Goal: Task Accomplishment & Management: Manage account settings

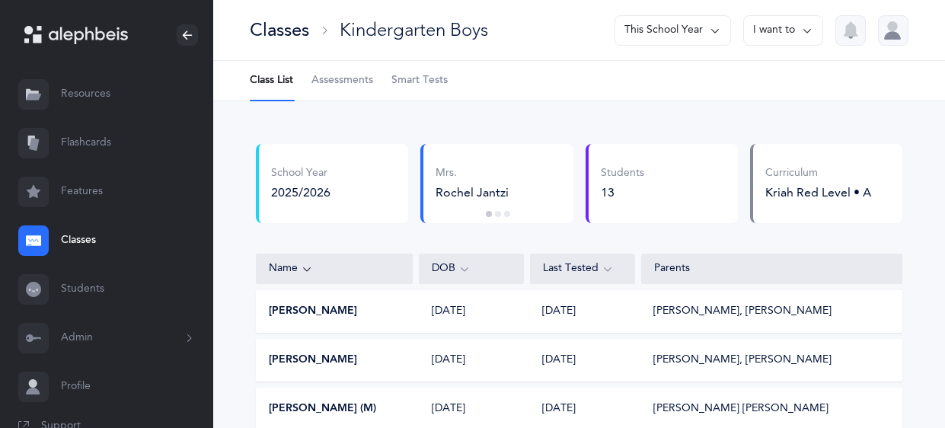
click at [79, 243] on link "Classes" at bounding box center [106, 240] width 213 height 49
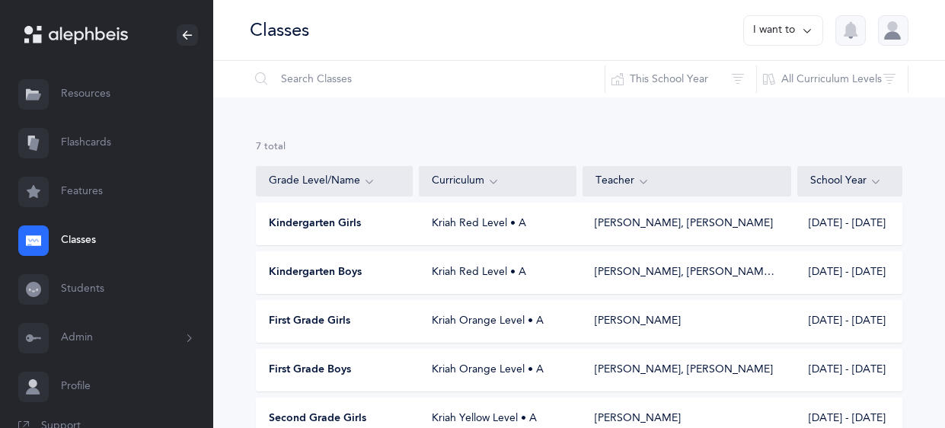
click at [328, 369] on span "First Grade Boys" at bounding box center [310, 370] width 82 height 15
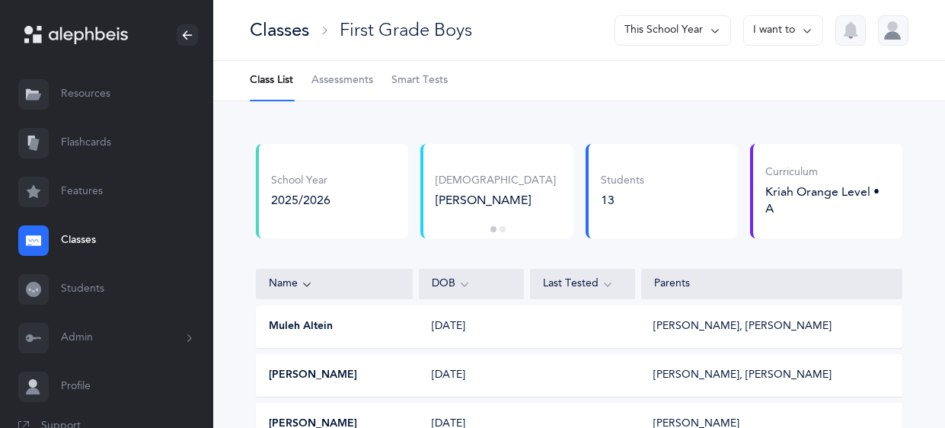
click at [91, 143] on link "Flashcards" at bounding box center [106, 143] width 213 height 49
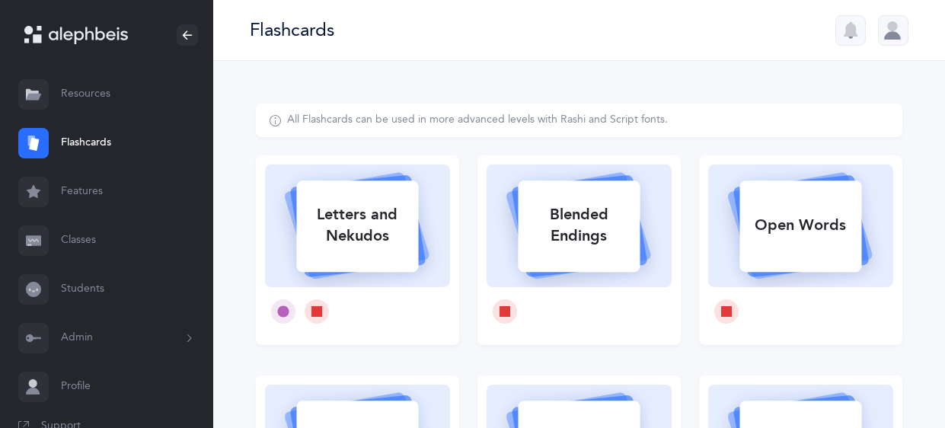
click at [343, 254] on div "Letters and Nekudos" at bounding box center [357, 225] width 122 height 61
select select
select select "single"
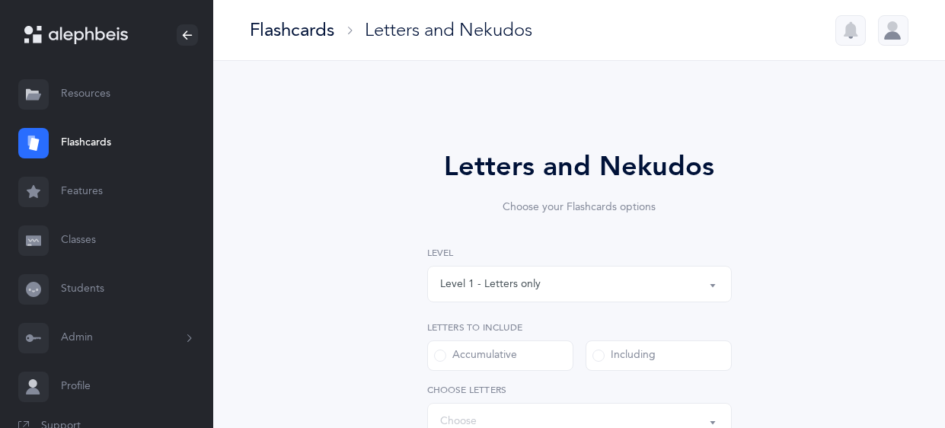
select select "27"
click at [711, 294] on div "Level 1 - Letters only" at bounding box center [579, 284] width 279 height 26
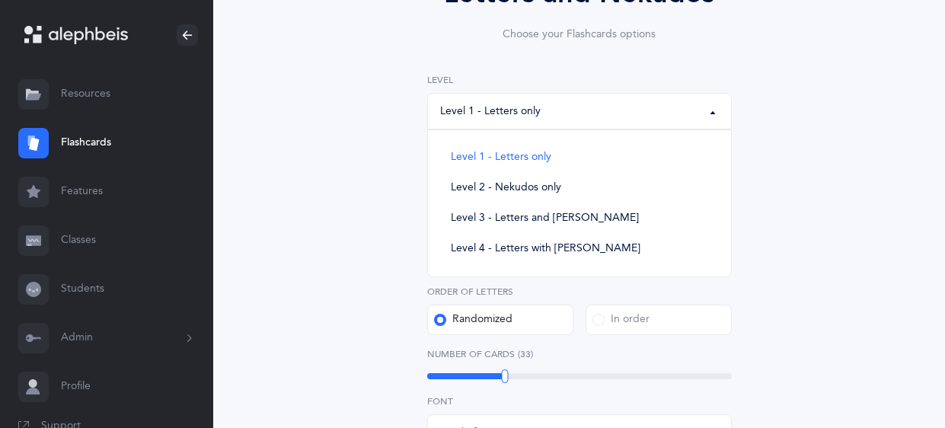
scroll to position [166, 0]
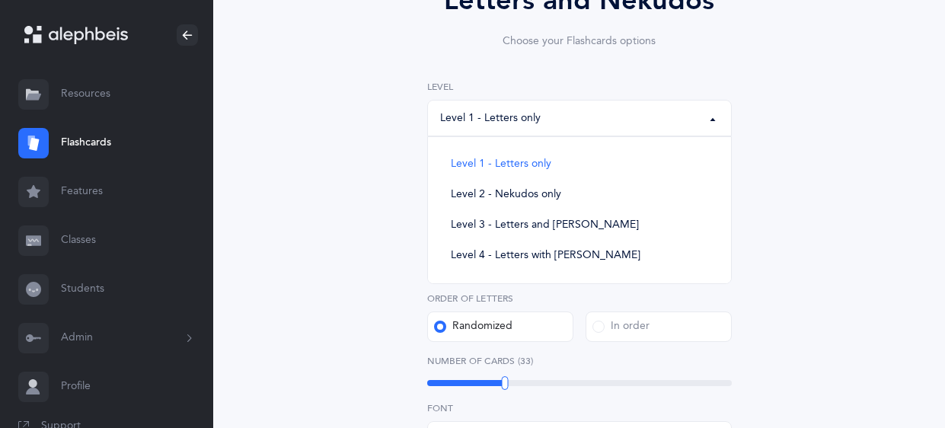
click at [838, 139] on div "Letters and Nekudos Choose your Flashcards options Level 1 - Letters only Level…" at bounding box center [579, 392] width 647 height 909
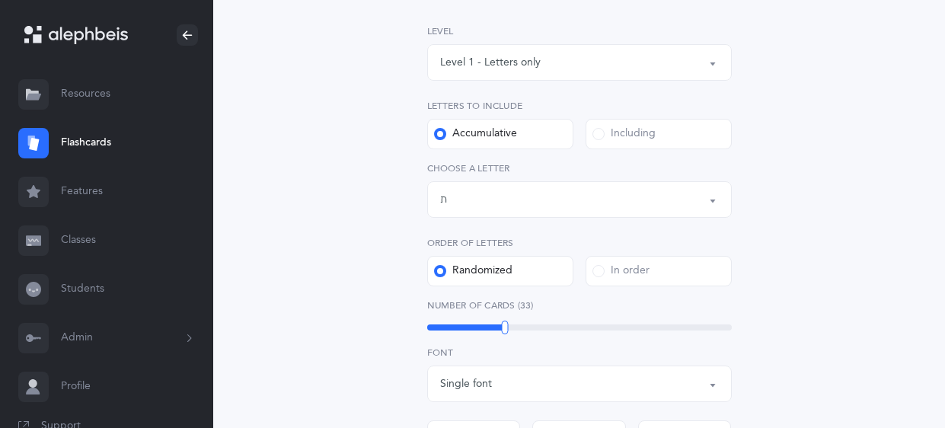
scroll to position [253, 0]
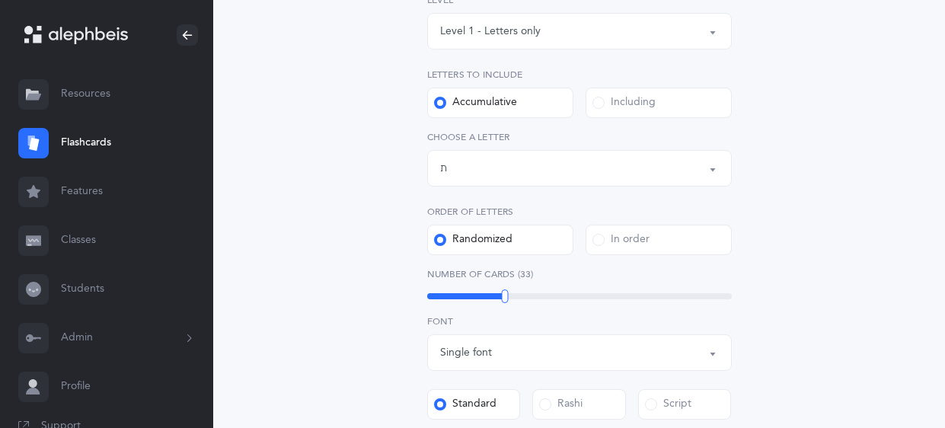
click at [692, 178] on div "Letters up until: ת" at bounding box center [579, 168] width 279 height 26
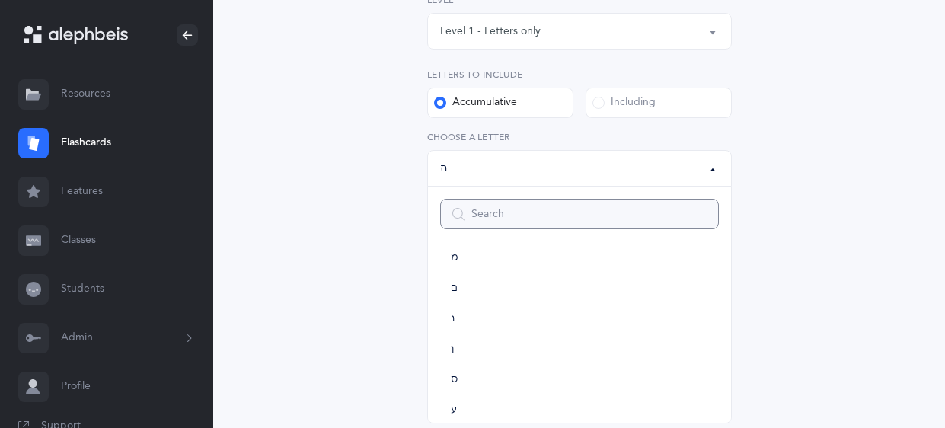
scroll to position [493, 0]
click at [627, 95] on div "Including" at bounding box center [623, 102] width 63 height 15
click at [0, 0] on input "Including" at bounding box center [0, 0] width 0 height 0
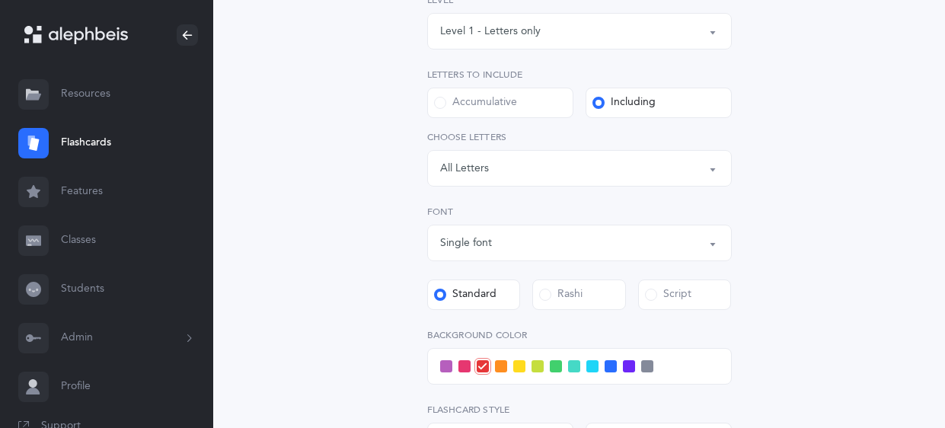
click at [650, 164] on div "Letters: All Letters" at bounding box center [579, 168] width 279 height 26
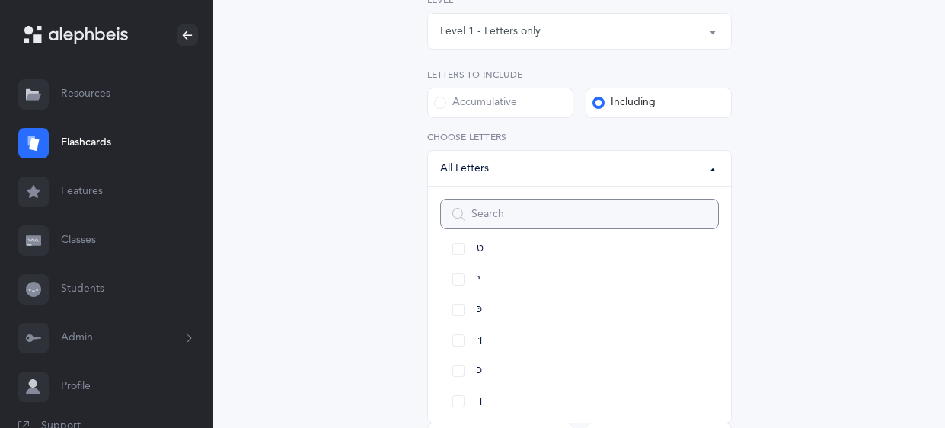
scroll to position [324, 0]
click at [454, 306] on link "כּ" at bounding box center [579, 310] width 279 height 30
select select "82"
click at [458, 343] on link "ךּ" at bounding box center [579, 340] width 279 height 30
click at [458, 370] on link "כ" at bounding box center [579, 371] width 279 height 30
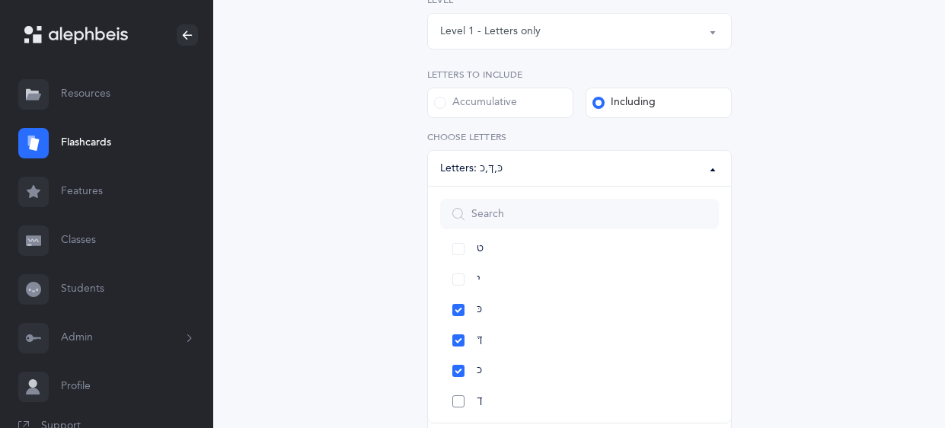
click at [455, 404] on link "ך" at bounding box center [579, 401] width 279 height 30
click at [768, 231] on div "Letters and Nekudos Choose your Flashcards options Level 1 - Letters only Level…" at bounding box center [580, 264] width 390 height 743
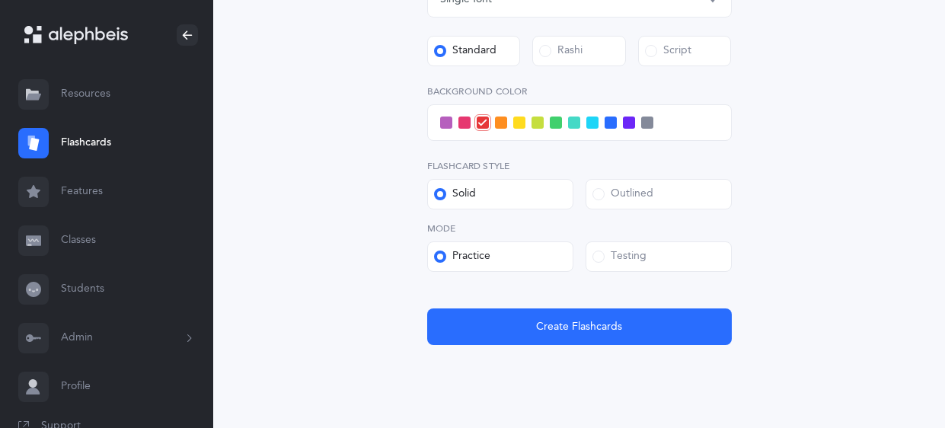
scroll to position [582, 0]
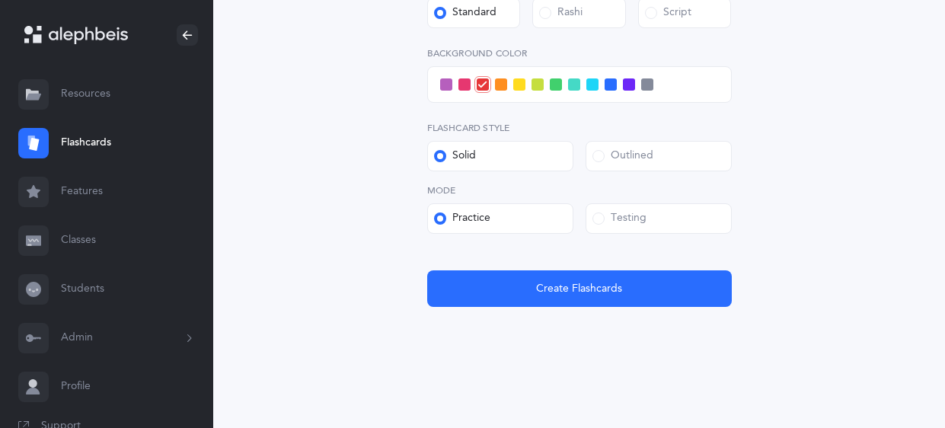
click at [615, 225] on div "Testing" at bounding box center [619, 218] width 54 height 15
click at [0, 0] on input "Testing" at bounding box center [0, 0] width 0 height 0
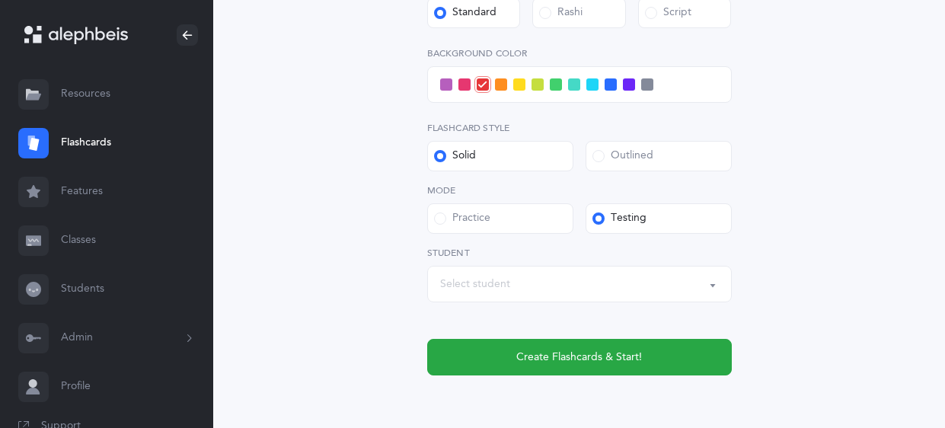
click at [583, 282] on div "Select student" at bounding box center [579, 284] width 279 height 26
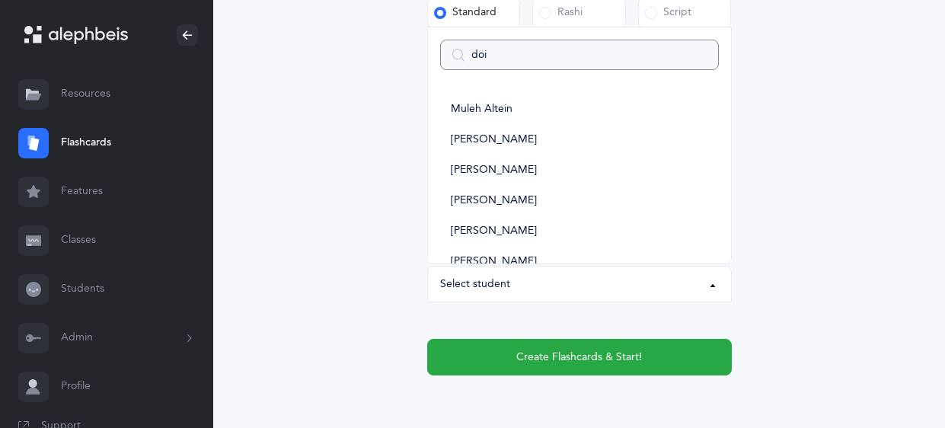
type input "doiv"
select select
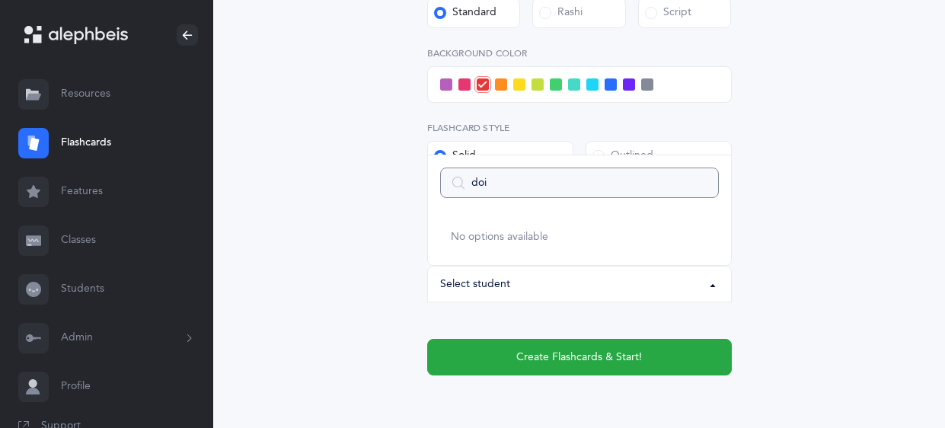
type input "do"
select select
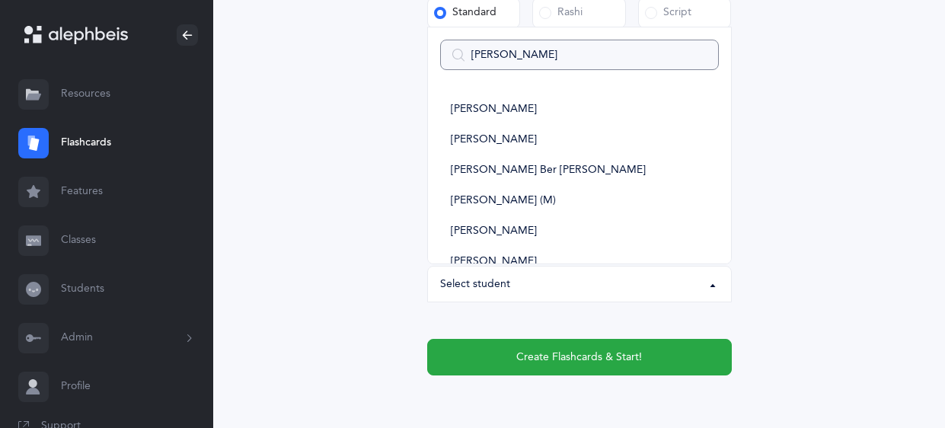
type input "[PERSON_NAME]"
select select
type input "[PERSON_NAME]"
click at [471, 114] on span "[PERSON_NAME]" at bounding box center [494, 110] width 86 height 14
select select "11504"
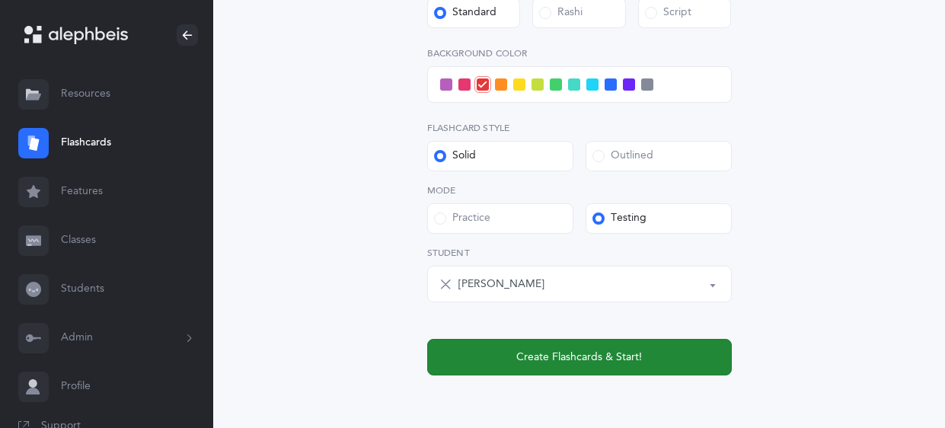
click at [525, 350] on span "Create Flashcards & Start!" at bounding box center [579, 358] width 126 height 16
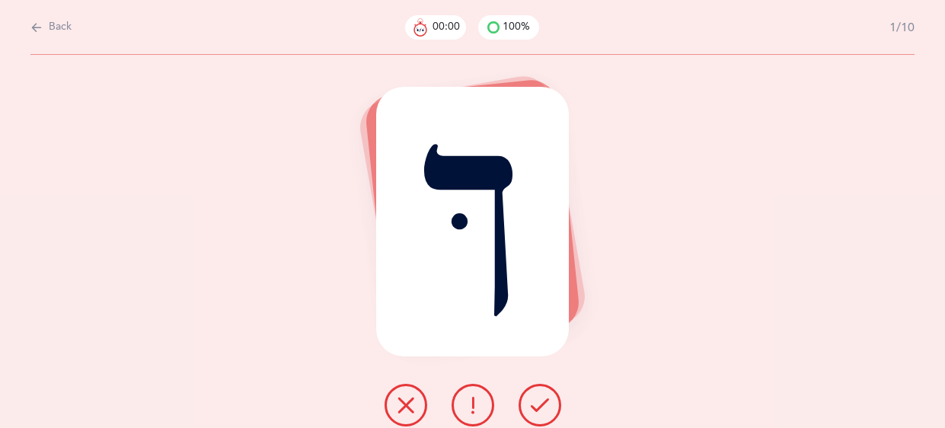
scroll to position [0, 0]
click at [525, 414] on button at bounding box center [540, 405] width 43 height 43
click at [412, 401] on icon at bounding box center [406, 405] width 18 height 18
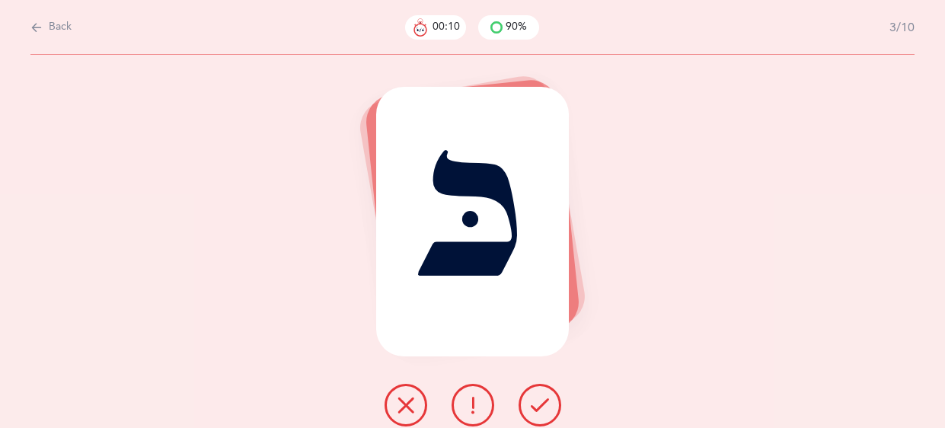
click at [461, 403] on button at bounding box center [473, 405] width 43 height 43
click at [531, 416] on button at bounding box center [540, 405] width 43 height 43
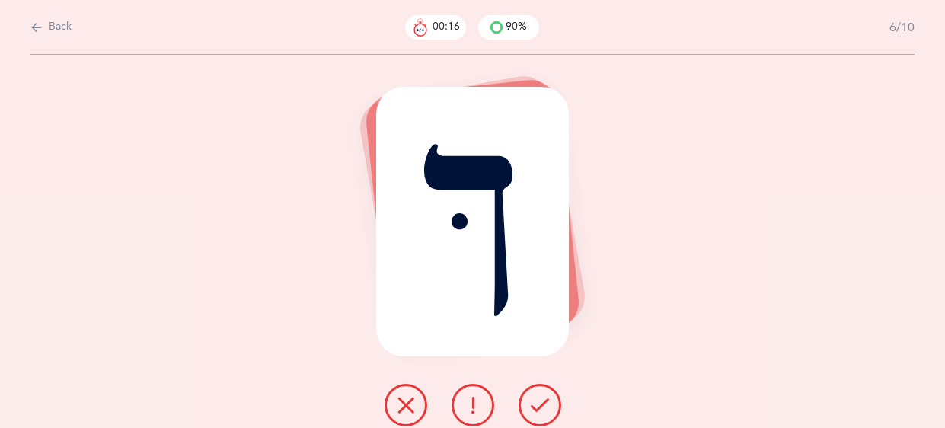
click at [531, 416] on button at bounding box center [540, 405] width 43 height 43
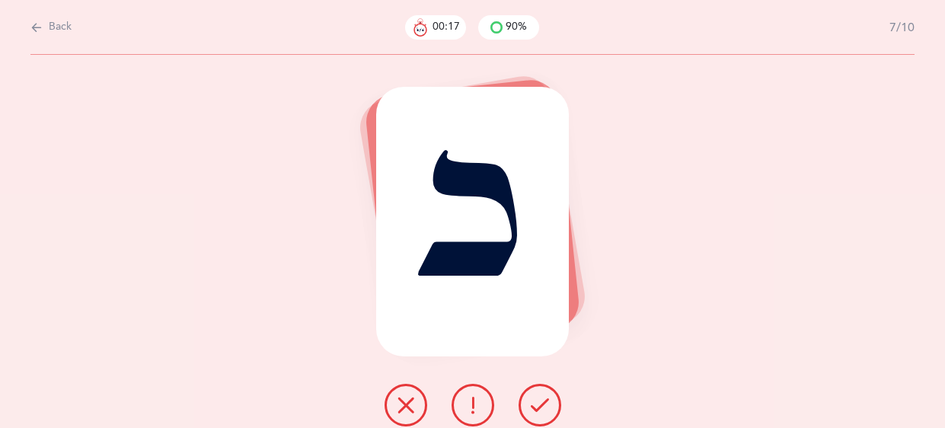
click at [531, 416] on button at bounding box center [540, 405] width 43 height 43
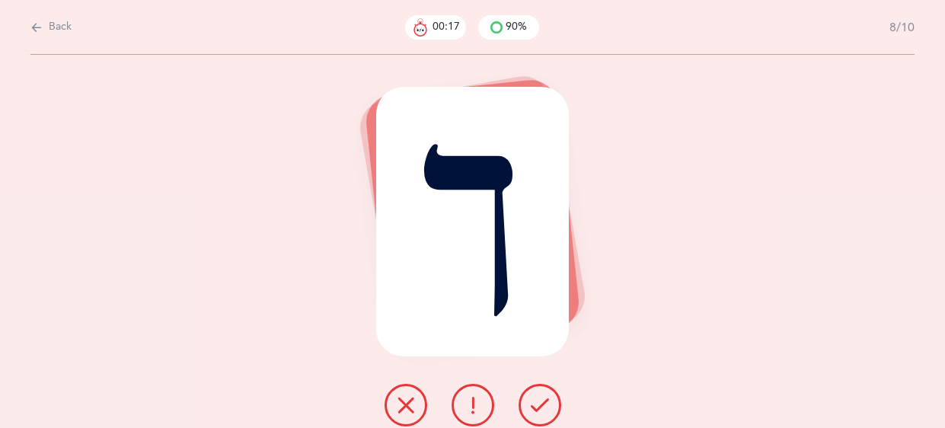
click at [531, 416] on button at bounding box center [540, 405] width 43 height 43
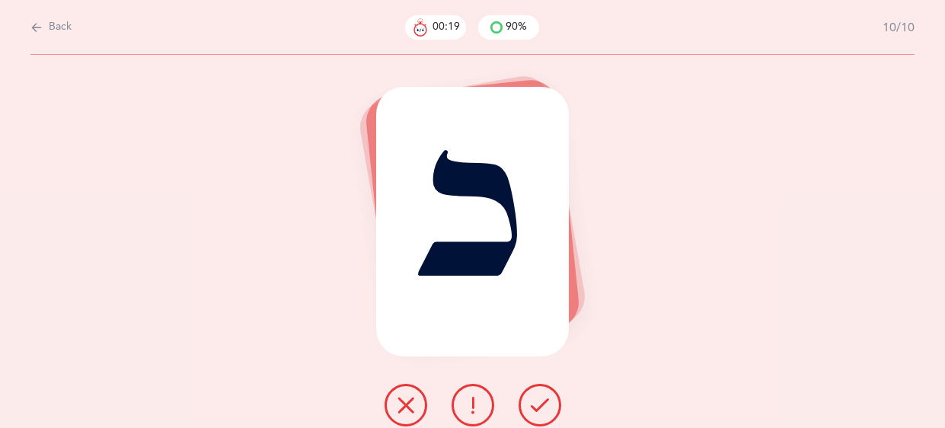
click at [531, 416] on button at bounding box center [540, 405] width 43 height 43
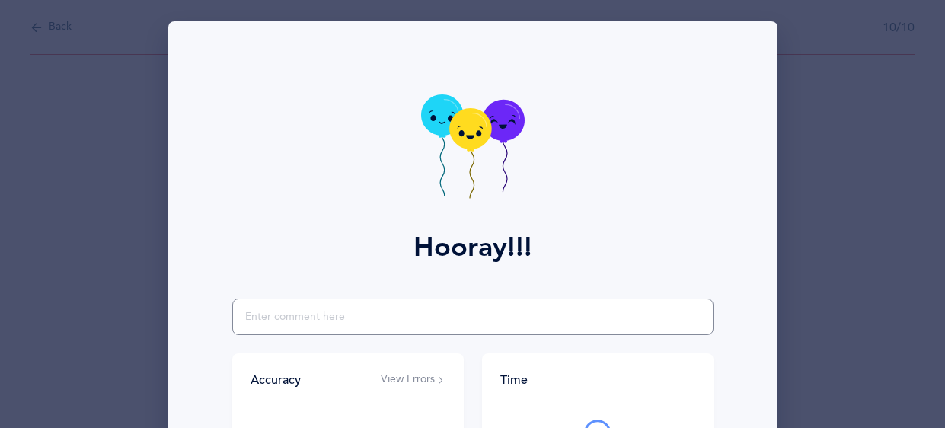
click at [419, 317] on input "text" at bounding box center [472, 317] width 481 height 37
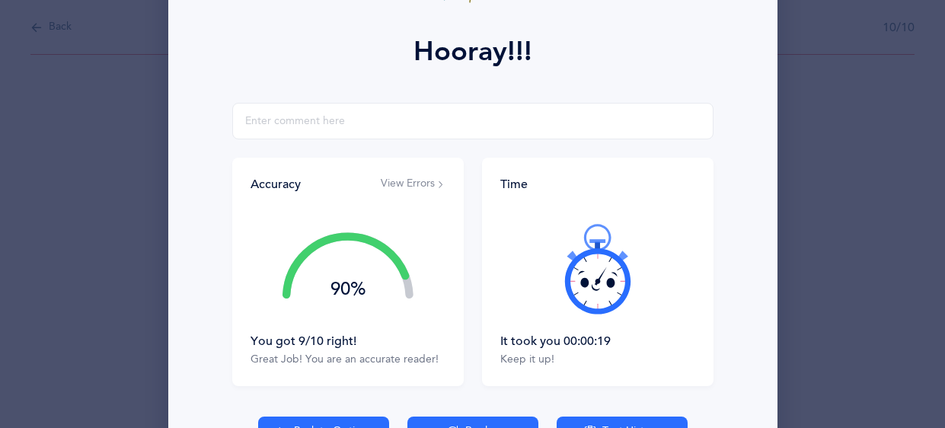
scroll to position [226, 0]
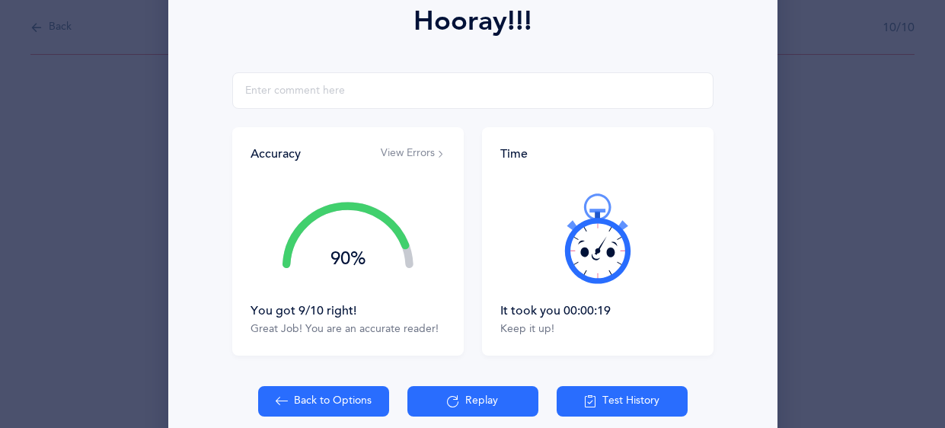
click at [425, 154] on button "View Errors" at bounding box center [413, 153] width 65 height 15
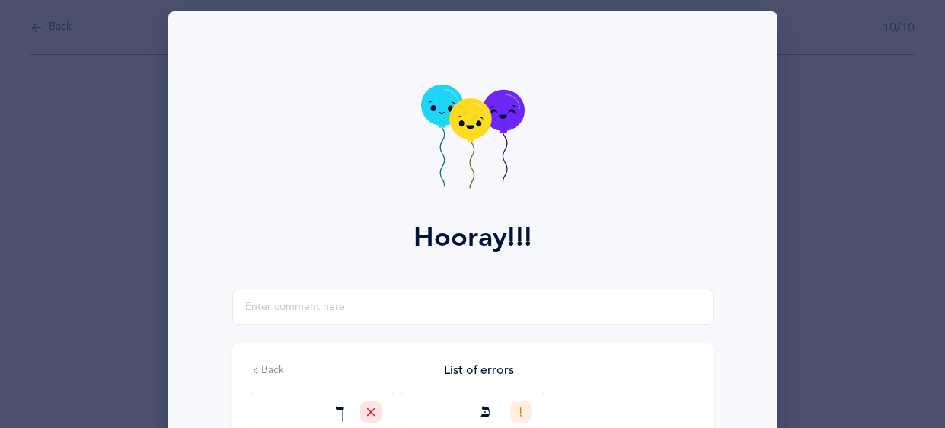
scroll to position [0, 0]
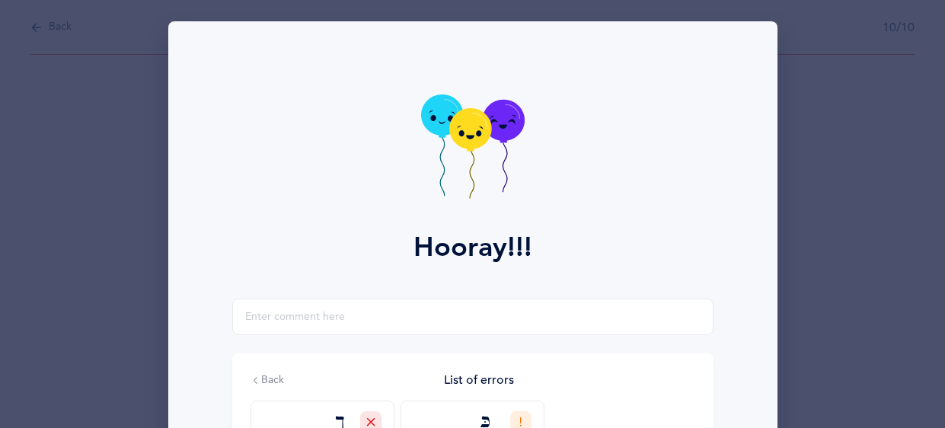
scroll to position [296, 0]
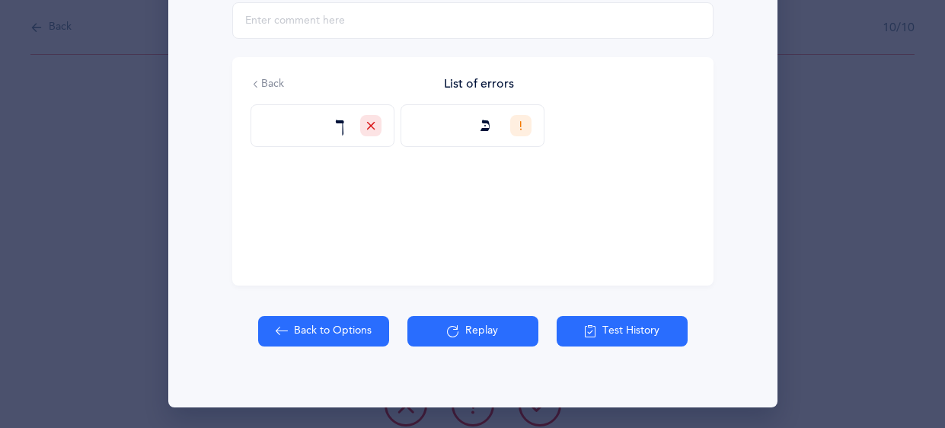
click at [302, 325] on button "Back to Options" at bounding box center [323, 331] width 131 height 30
select select "82"
select select "single"
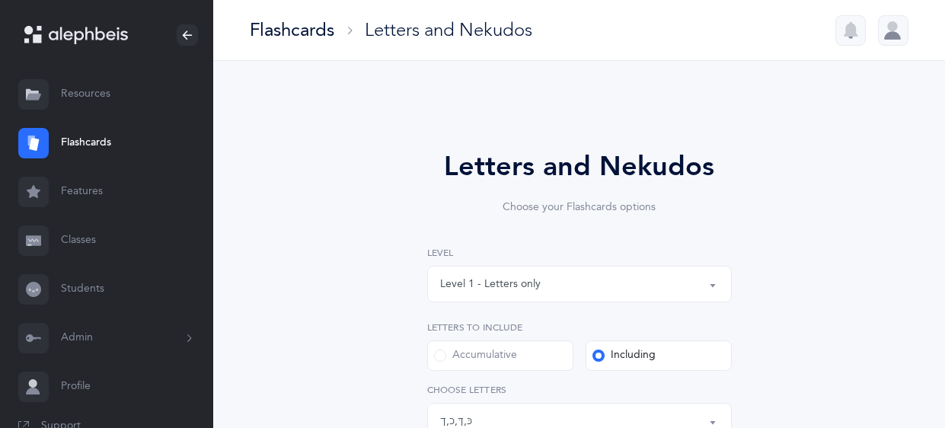
scroll to position [135, 0]
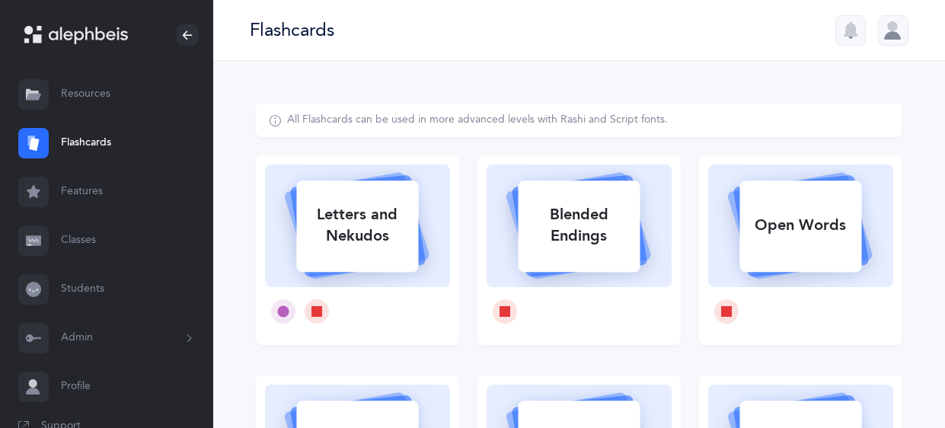
click at [302, 325] on div at bounding box center [357, 311] width 185 height 49
select select "82"
select select "single"
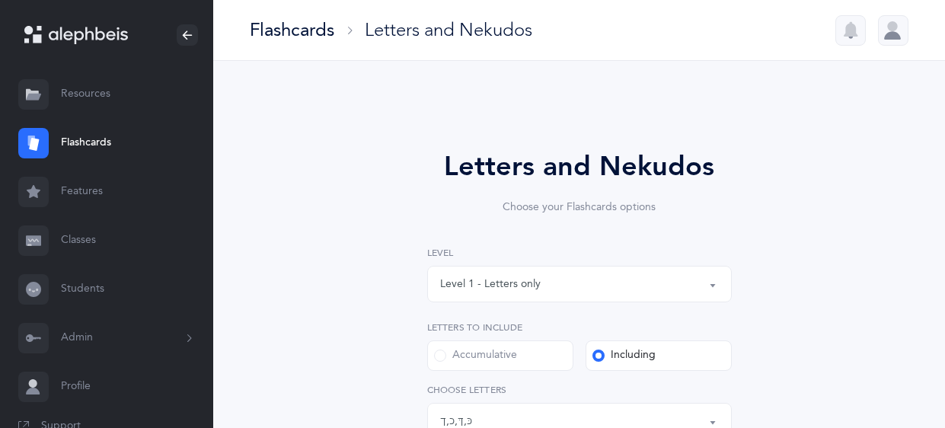
scroll to position [135, 0]
click at [102, 281] on link "Students" at bounding box center [106, 289] width 213 height 49
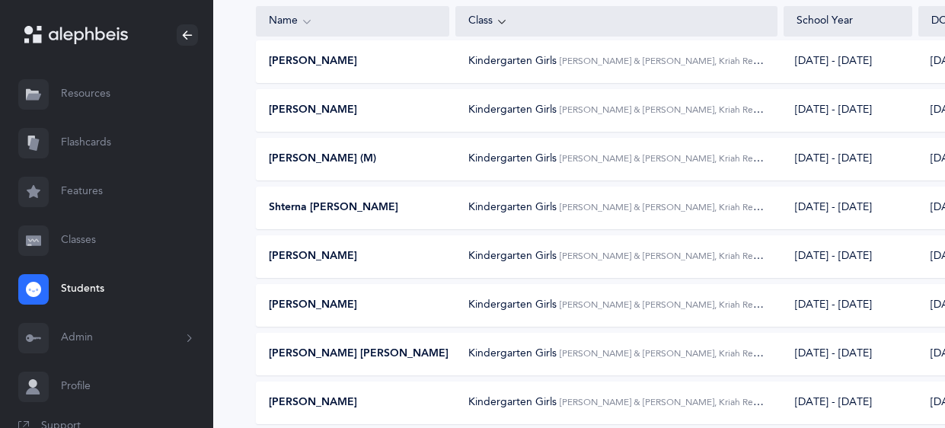
scroll to position [18, 0]
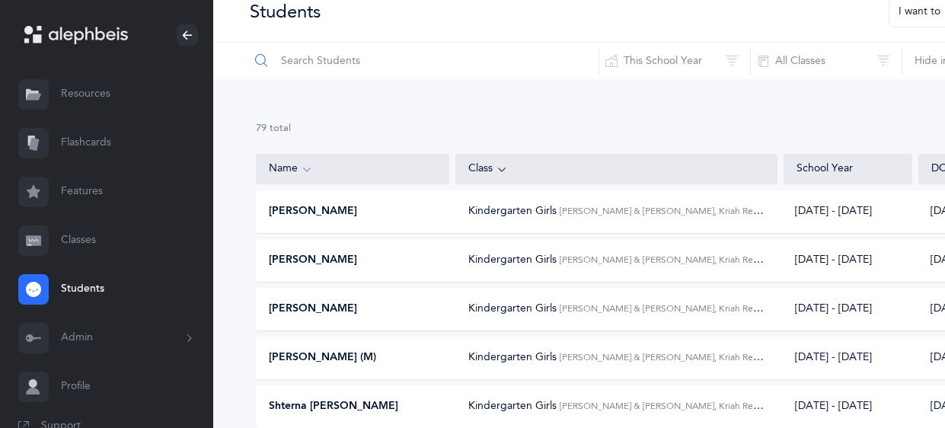
click at [299, 65] on input "text" at bounding box center [424, 61] width 350 height 37
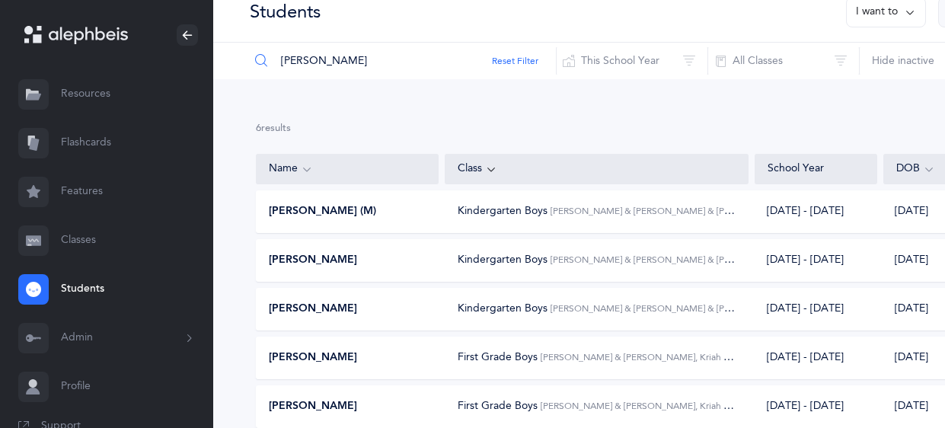
type input "[PERSON_NAME]"
click at [345, 366] on div "[PERSON_NAME] First Grade Boys [PERSON_NAME] & [PERSON_NAME], Kriah Orange Leve…" at bounding box center [630, 358] width 749 height 43
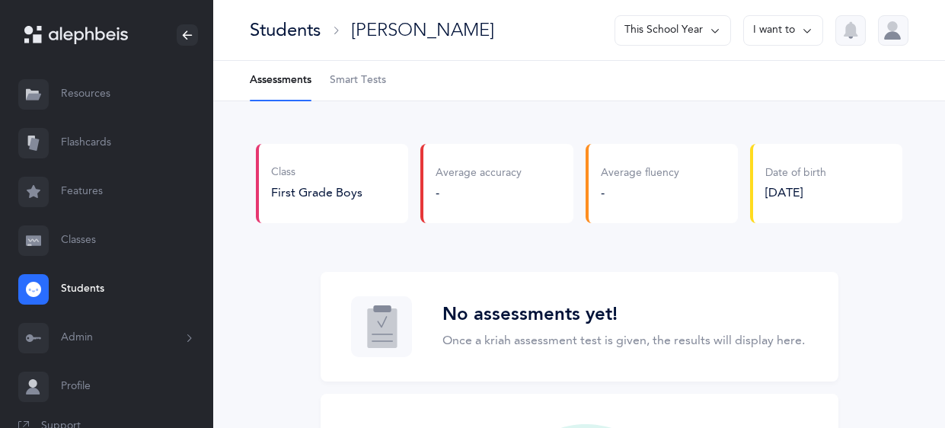
click at [374, 80] on span "Smart Tests" at bounding box center [358, 80] width 56 height 15
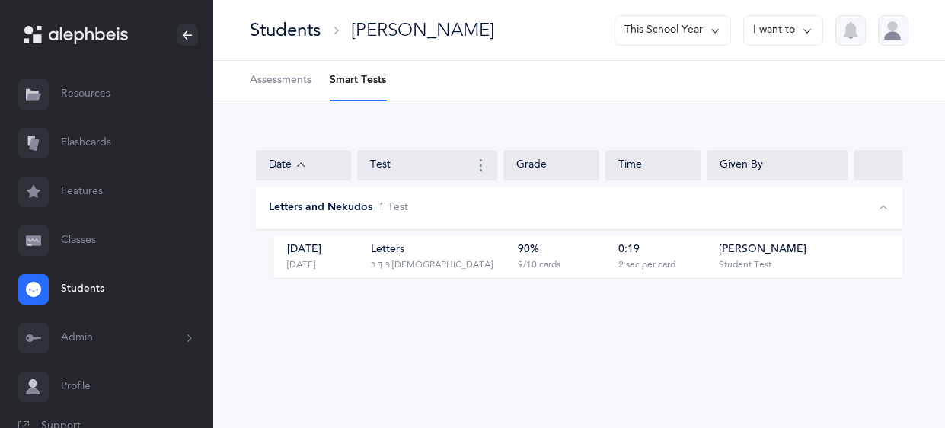
click at [735, 254] on div "[PERSON_NAME]" at bounding box center [763, 249] width 88 height 15
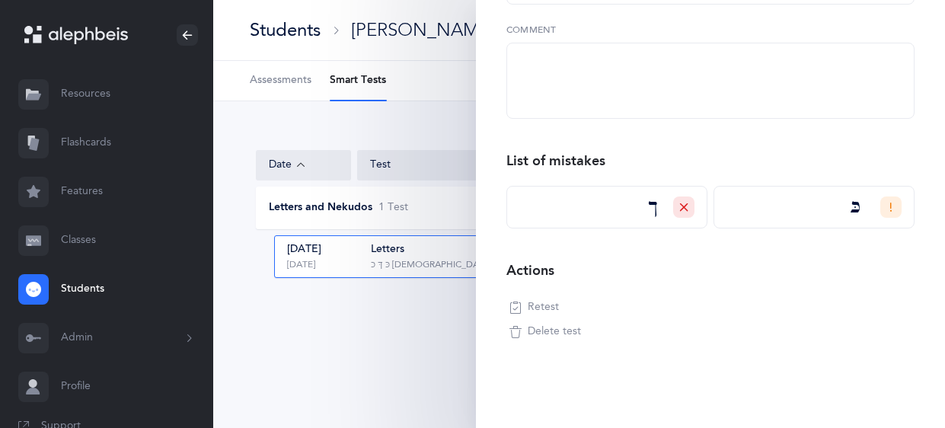
scroll to position [289, 0]
click at [513, 332] on icon "button" at bounding box center [515, 331] width 12 height 12
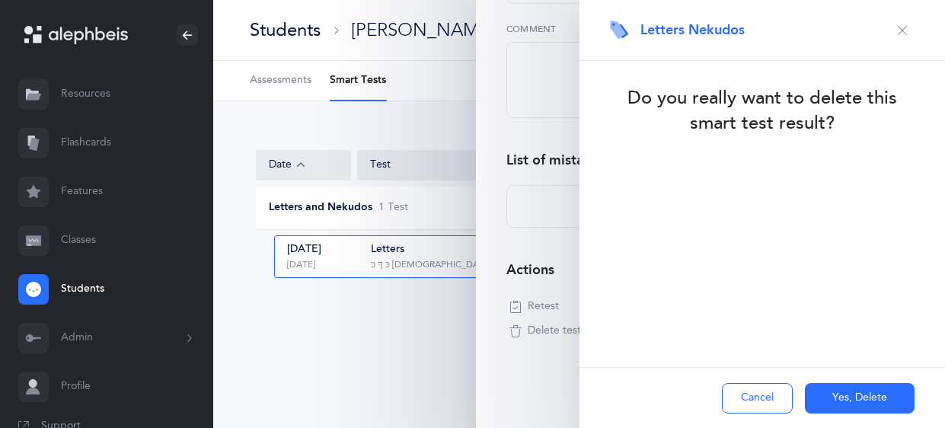
click at [898, 390] on button "Yes, Delete" at bounding box center [860, 398] width 110 height 30
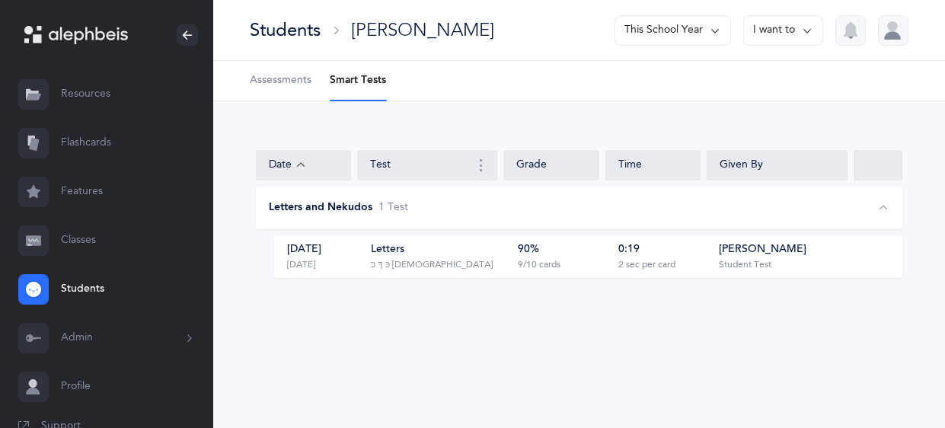
scroll to position [31, 0]
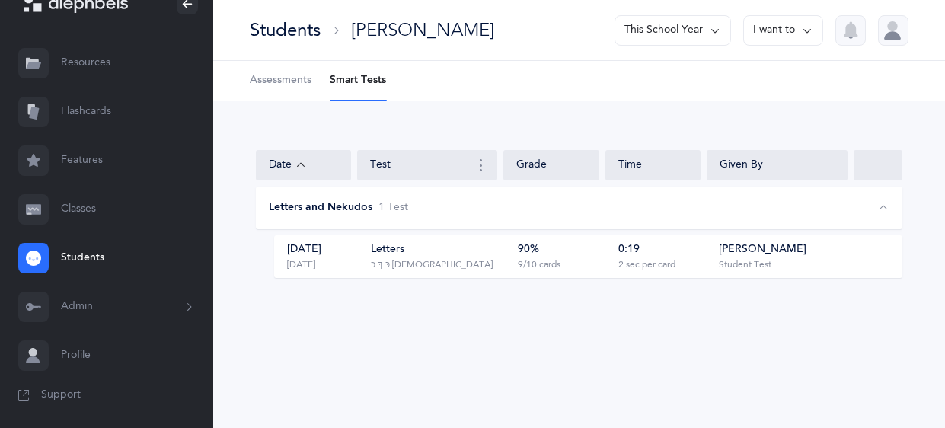
click at [89, 308] on button "Admin" at bounding box center [106, 307] width 213 height 49
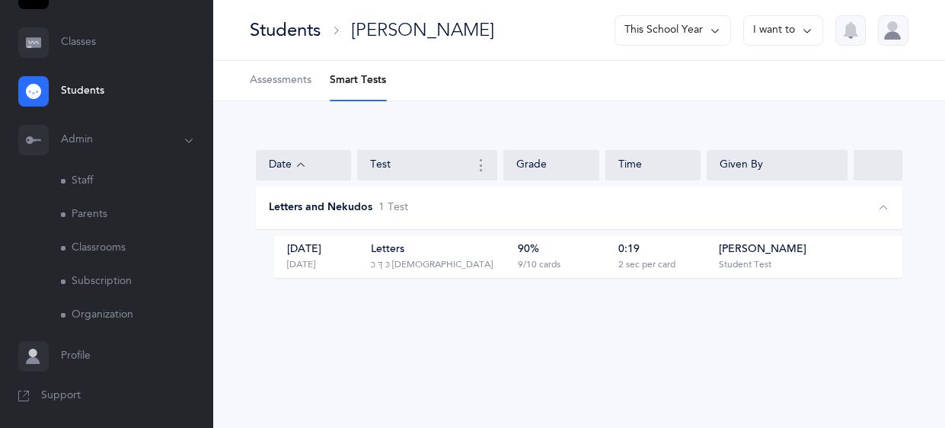
scroll to position [199, 0]
click at [77, 184] on link "Staff" at bounding box center [137, 181] width 152 height 34
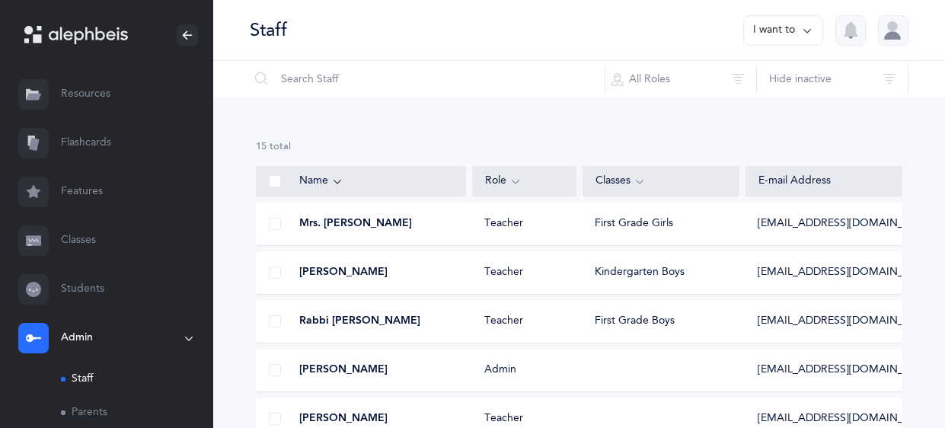
click at [810, 27] on icon at bounding box center [807, 30] width 12 height 17
click at [796, 69] on button "Add staff member" at bounding box center [754, 78] width 113 height 27
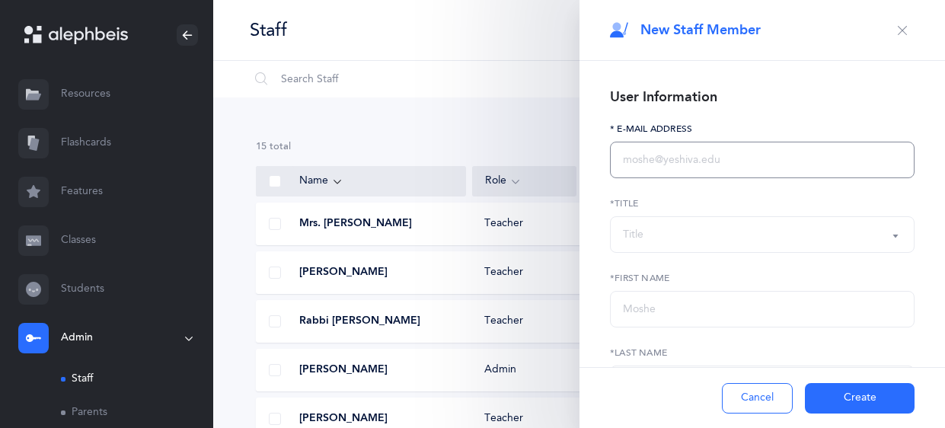
click at [664, 158] on input "text" at bounding box center [762, 160] width 305 height 37
type input "[EMAIL_ADDRESS][DOMAIN_NAME]"
click at [759, 248] on button "Title" at bounding box center [762, 234] width 305 height 37
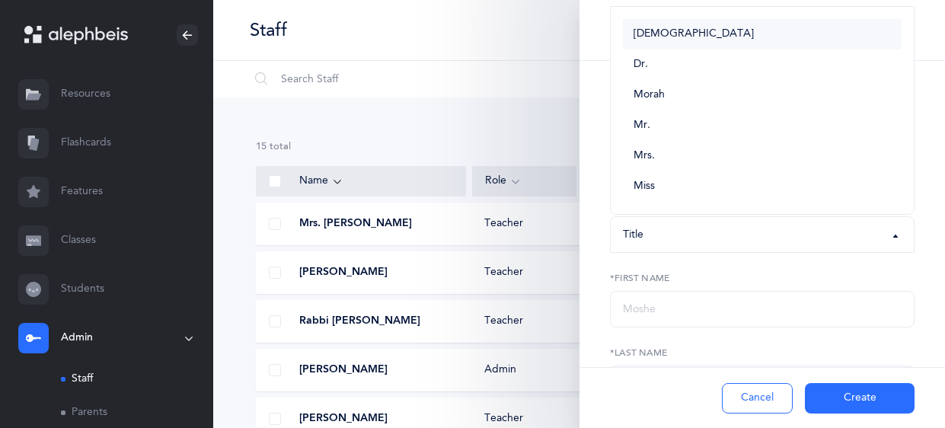
click at [639, 30] on span "[DEMOGRAPHIC_DATA]" at bounding box center [694, 34] width 120 height 14
select select "1"
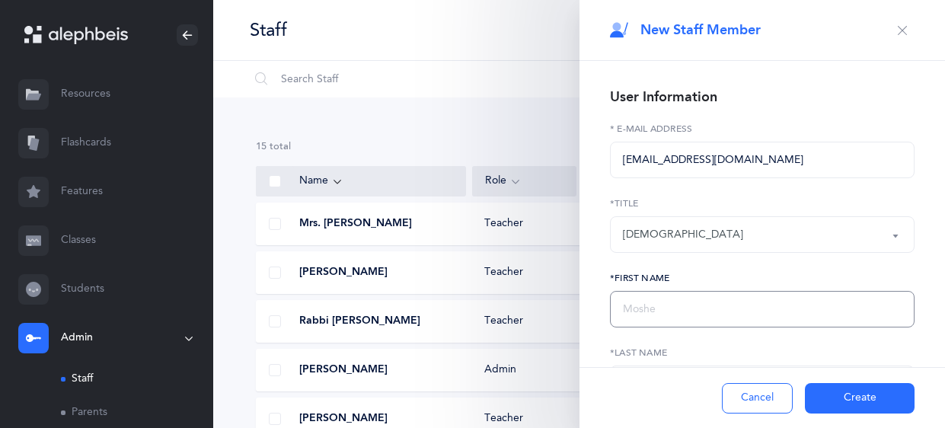
click at [641, 311] on input "text" at bounding box center [762, 309] width 305 height 37
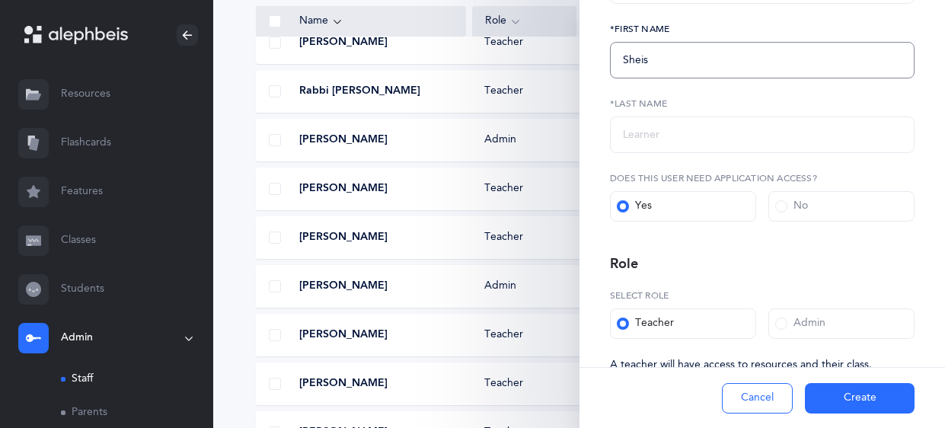
scroll to position [256, 0]
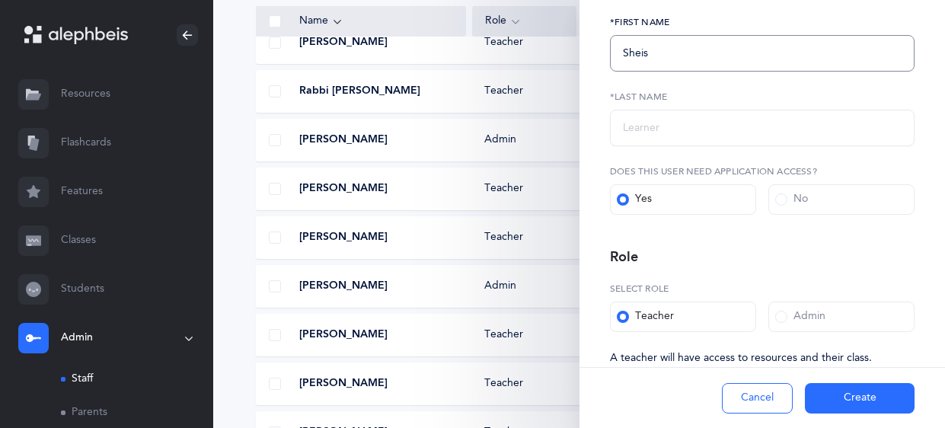
type input "Sheis"
click at [729, 140] on input "text" at bounding box center [762, 128] width 305 height 37
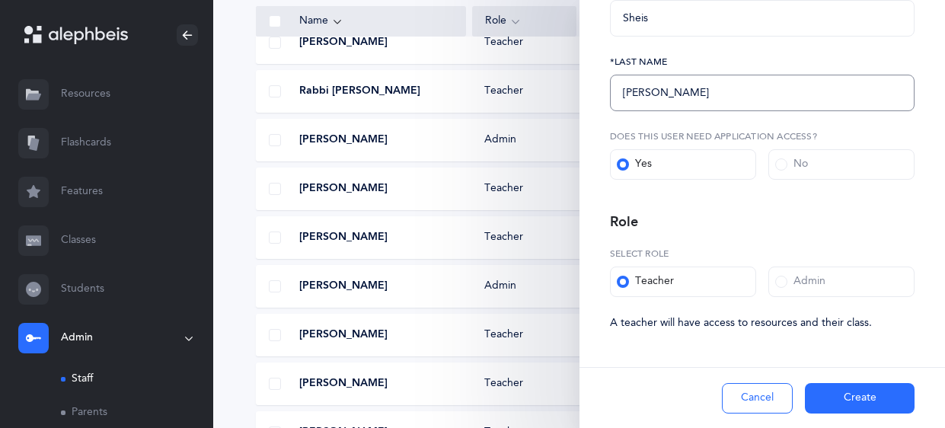
type input "[PERSON_NAME]"
click at [858, 407] on button "Create" at bounding box center [860, 398] width 110 height 30
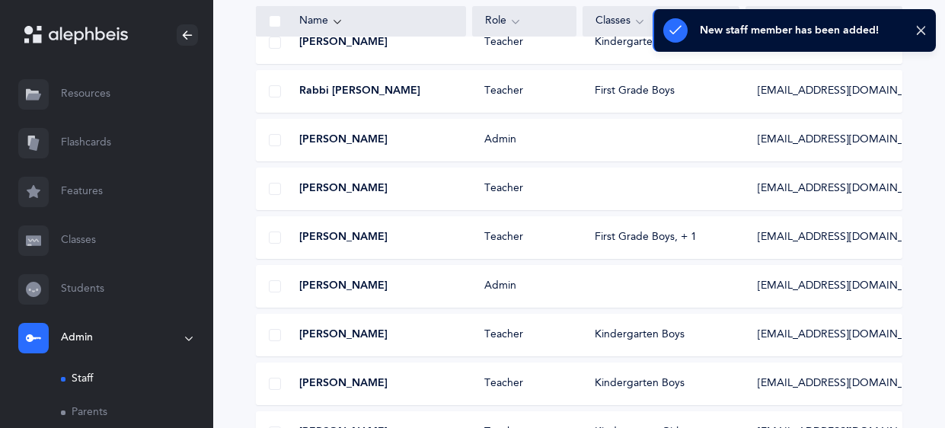
click at [83, 242] on link "Classes" at bounding box center [106, 240] width 213 height 49
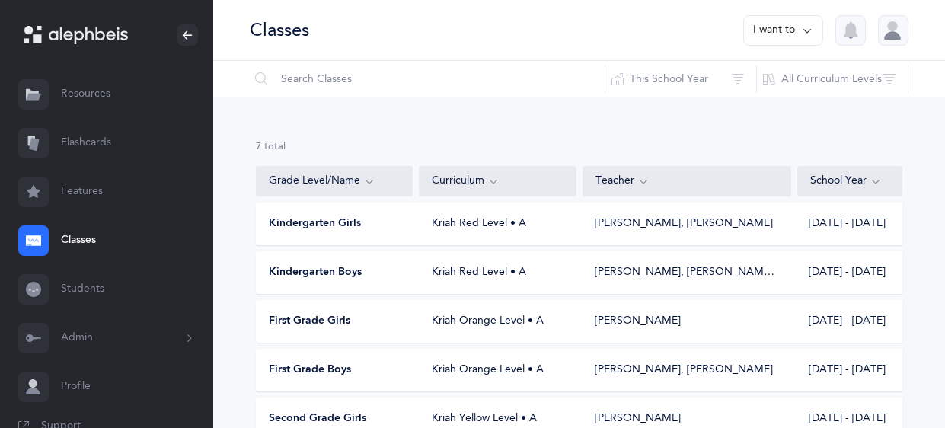
click at [311, 372] on span "First Grade Boys" at bounding box center [310, 370] width 82 height 15
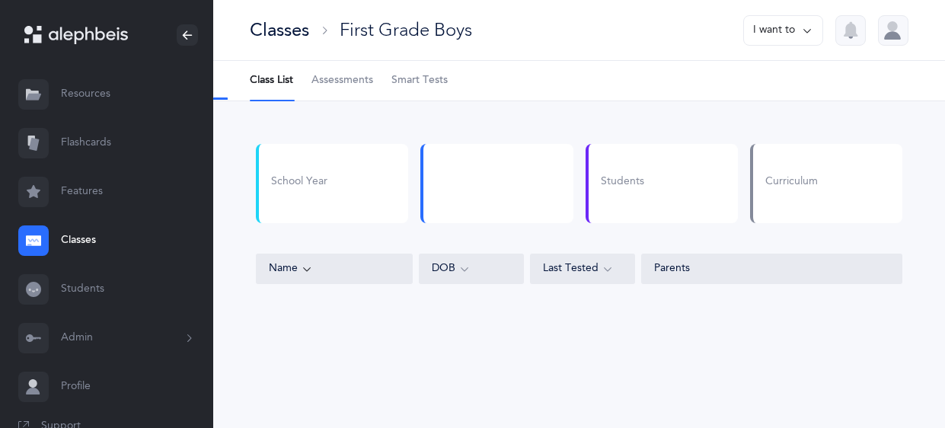
click at [774, 31] on button "I want to" at bounding box center [783, 30] width 80 height 30
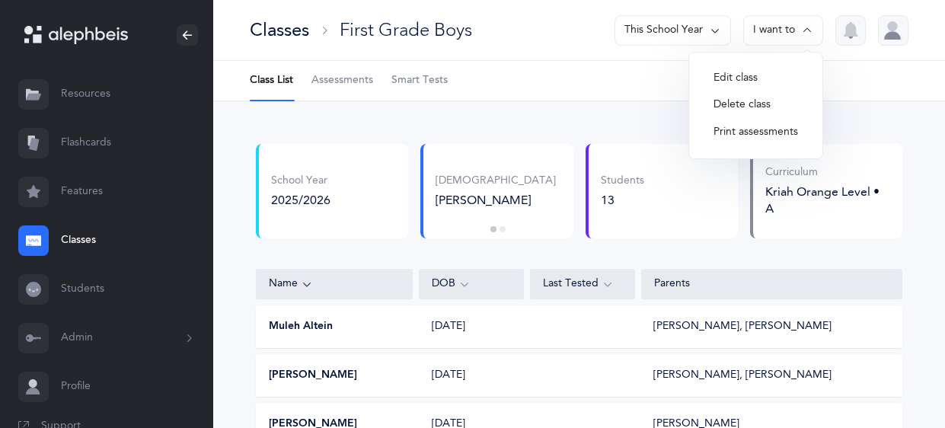
click at [768, 74] on button "Edit class" at bounding box center [755, 78] width 109 height 27
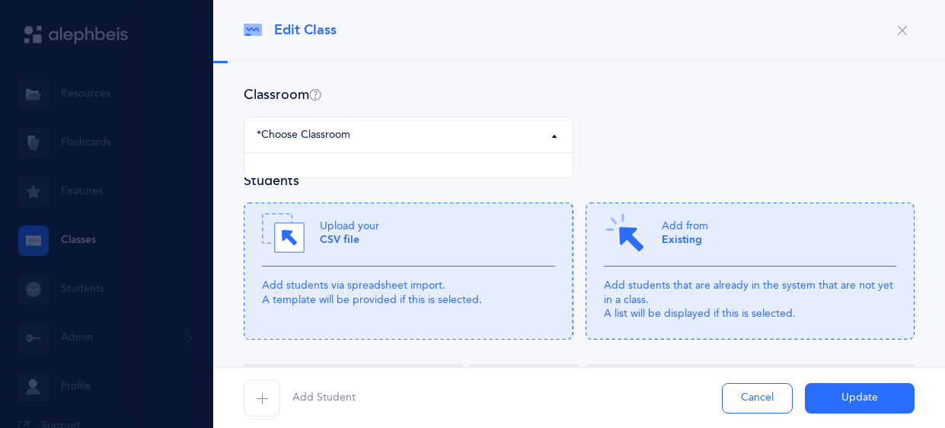
select select "476"
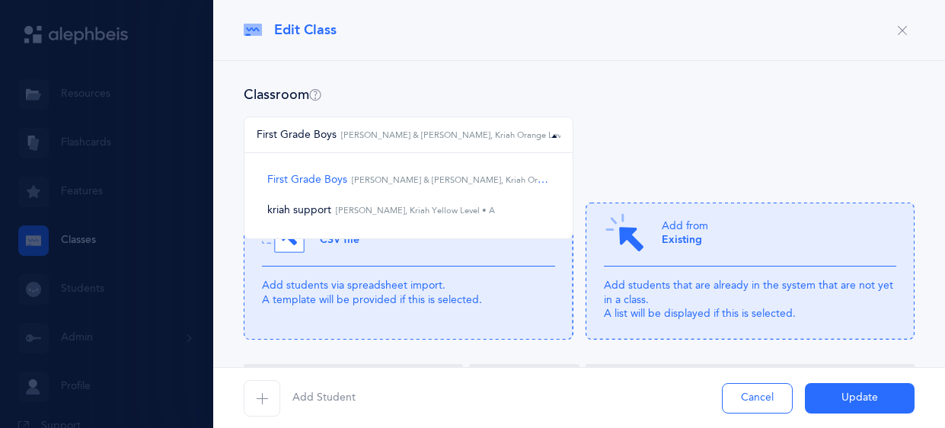
click at [909, 26] on button "button" at bounding box center [902, 30] width 24 height 24
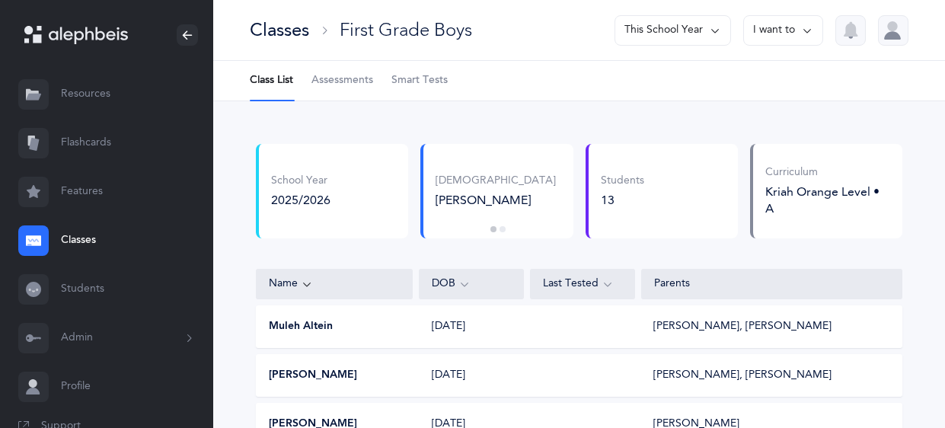
scroll to position [31, 0]
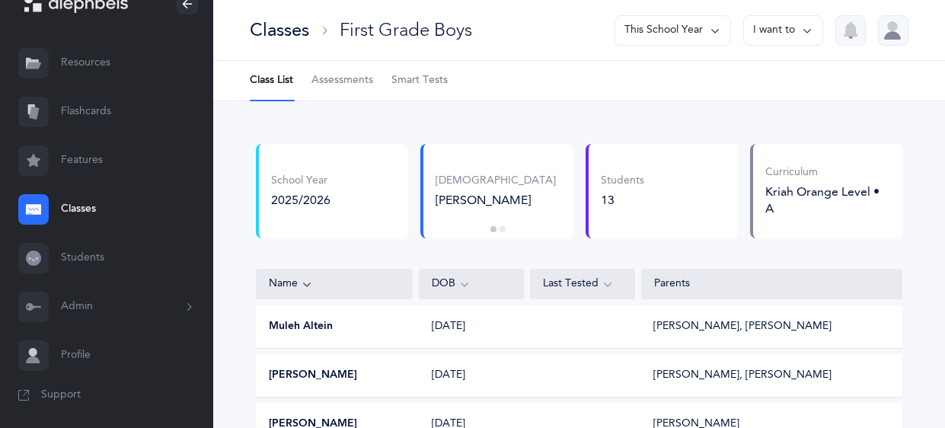
click at [161, 299] on button "Admin" at bounding box center [106, 307] width 213 height 49
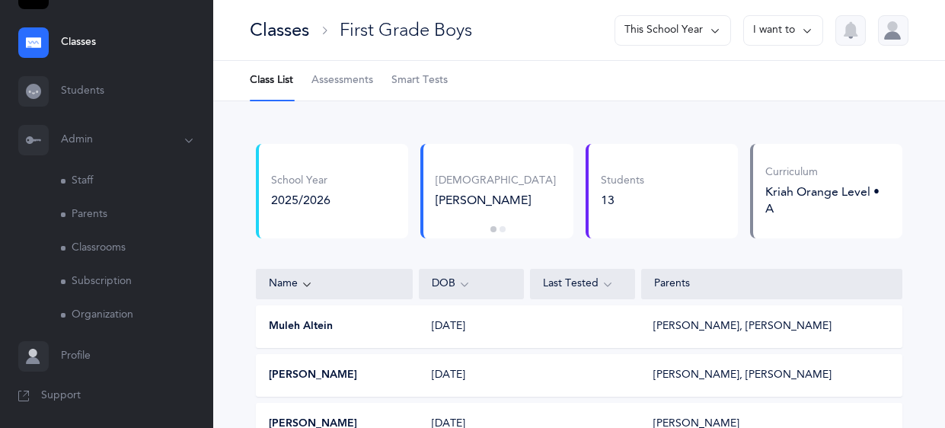
scroll to position [199, 0]
click at [112, 252] on link "Classrooms" at bounding box center [137, 248] width 152 height 34
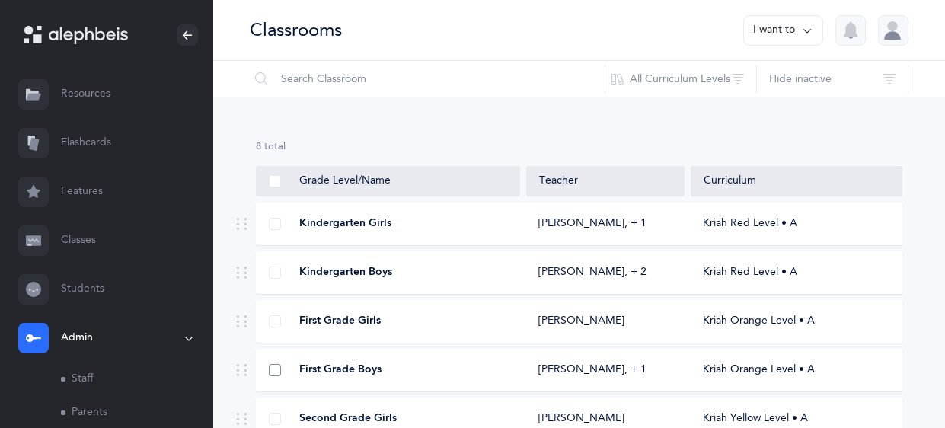
click at [279, 369] on span at bounding box center [275, 370] width 12 height 12
click at [0, 0] on input "checkbox" at bounding box center [0, 0] width 0 height 0
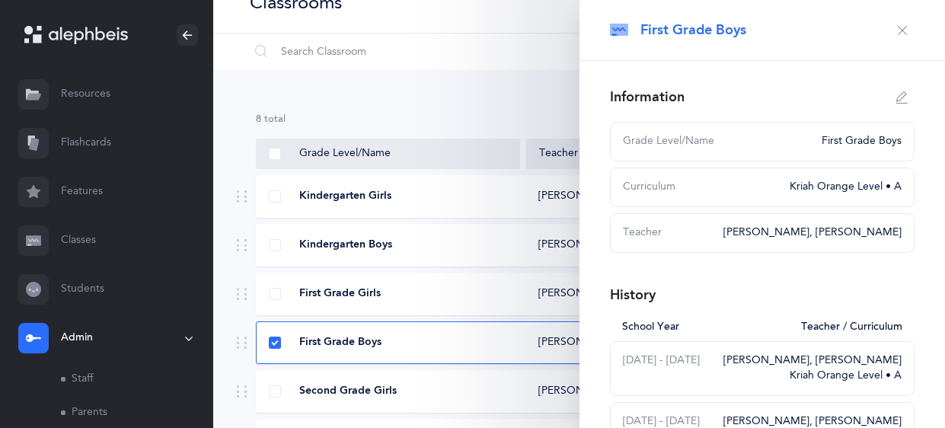
click at [903, 97] on icon "button" at bounding box center [902, 97] width 12 height 12
type input "First Grade Boys"
select select "3"
select select "1238"
select select "1312"
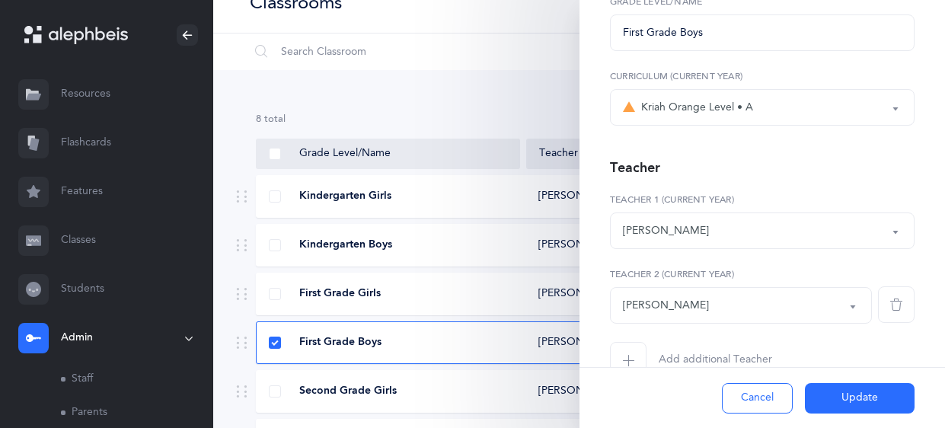
scroll to position [162, 0]
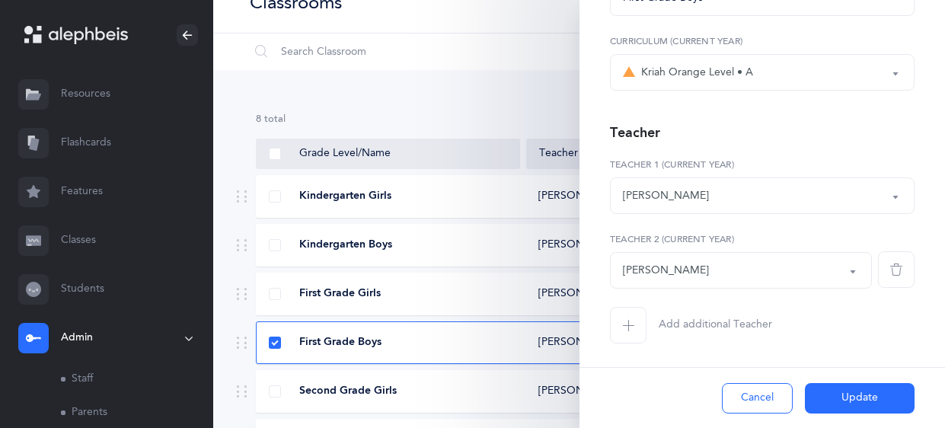
click at [622, 323] on icon "button" at bounding box center [628, 325] width 12 height 12
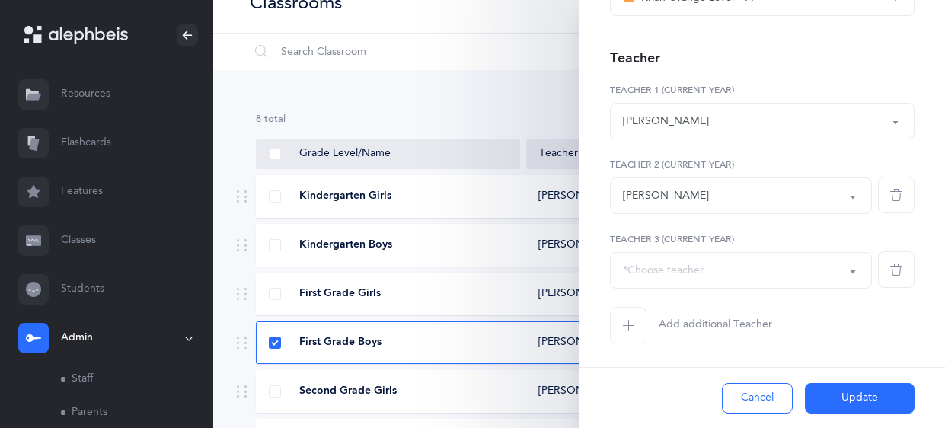
click at [799, 279] on div "*Choose teacher" at bounding box center [741, 270] width 236 height 26
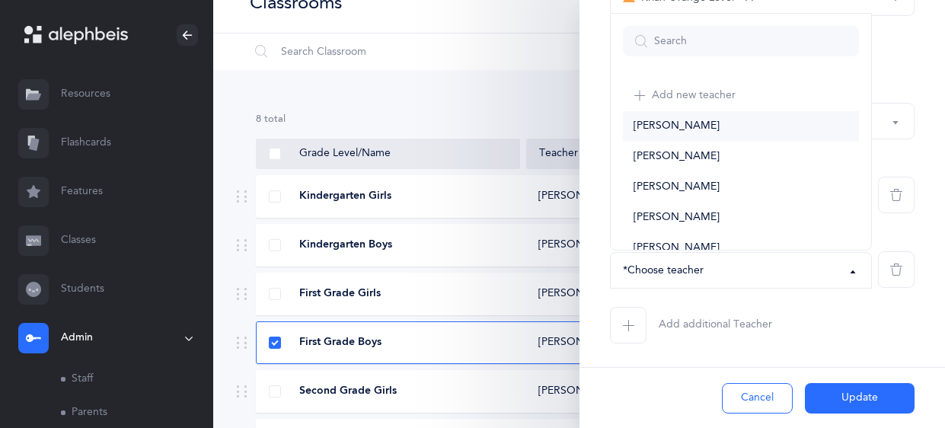
click at [660, 129] on span "[PERSON_NAME]" at bounding box center [677, 127] width 86 height 14
select select "2699"
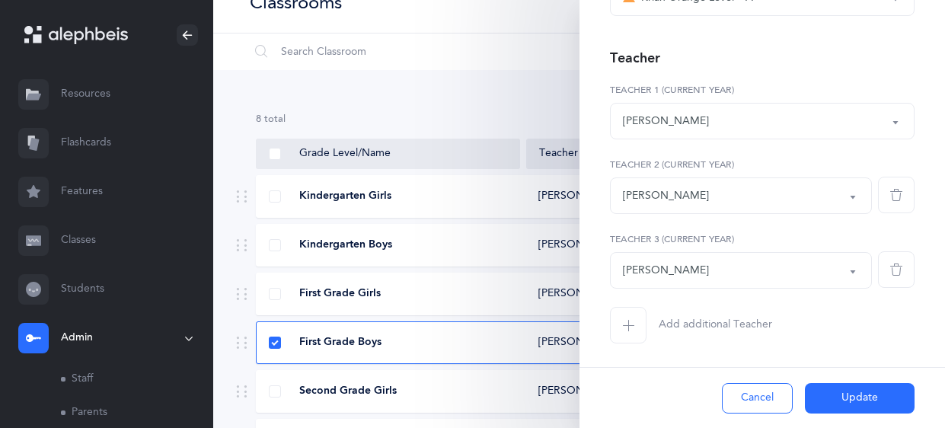
click at [846, 401] on button "Update" at bounding box center [860, 398] width 110 height 30
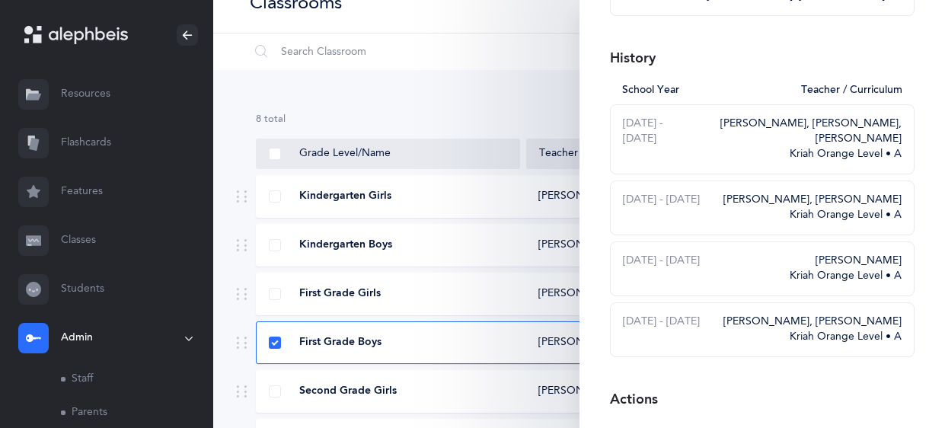
click at [84, 239] on link "Classes" at bounding box center [106, 240] width 213 height 49
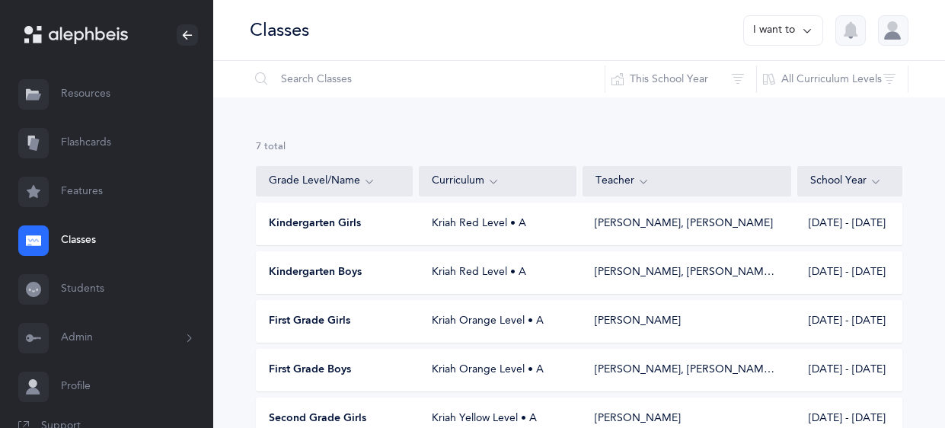
click at [337, 368] on span "First Grade Boys" at bounding box center [310, 370] width 82 height 15
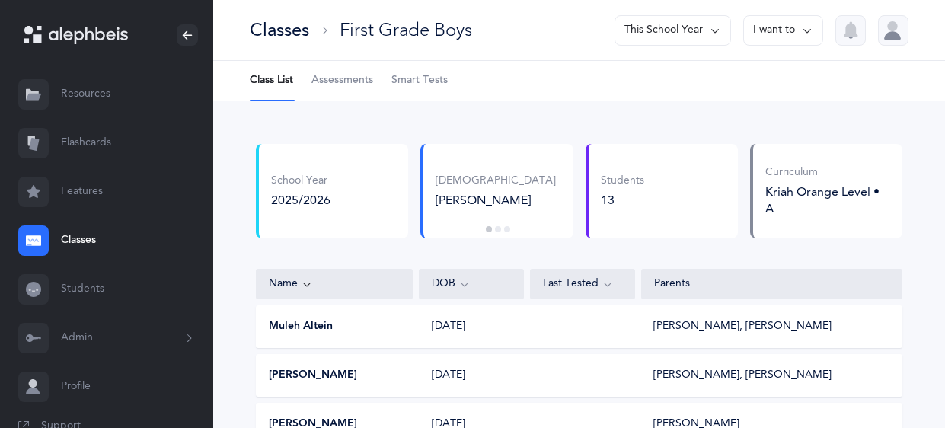
click at [347, 81] on span "Assessments" at bounding box center [342, 80] width 62 height 15
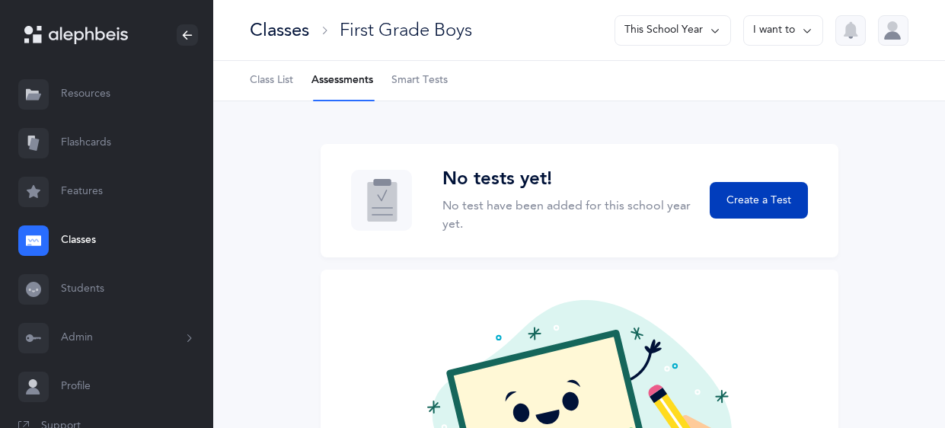
click at [765, 209] on button "Create a Test" at bounding box center [758, 200] width 97 height 37
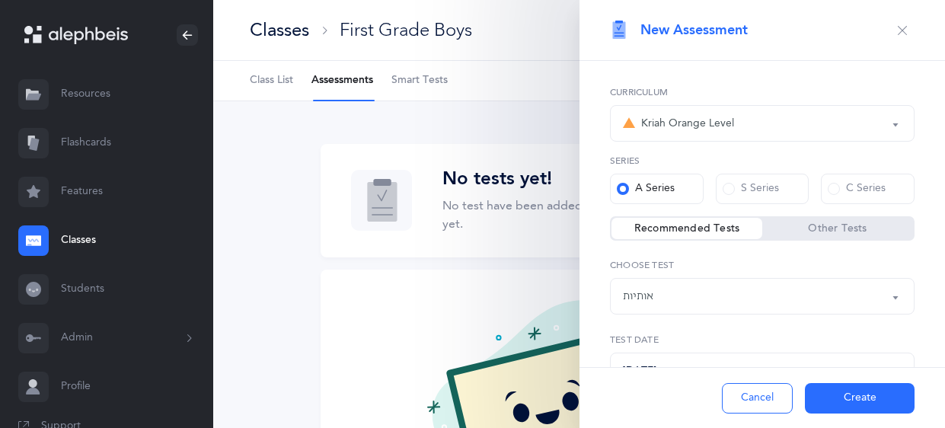
click at [887, 128] on div "Kriah Orange Level" at bounding box center [762, 123] width 279 height 26
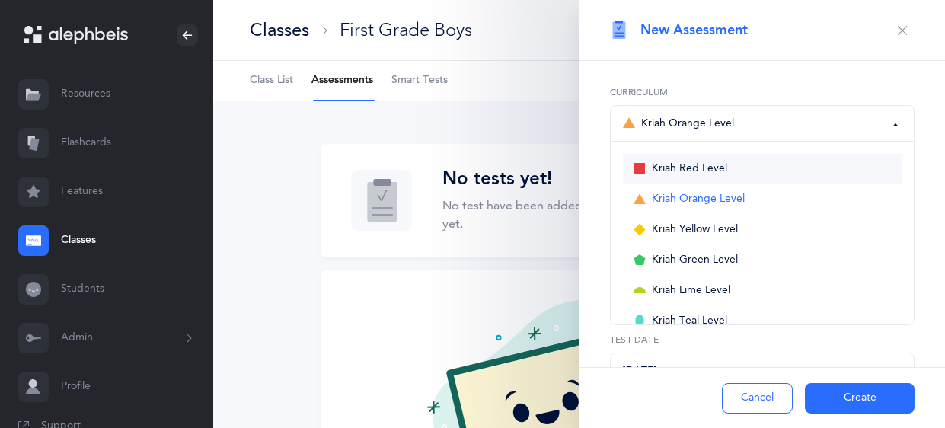
click at [761, 171] on link "Kriah Red Level" at bounding box center [762, 169] width 279 height 30
select select "3"
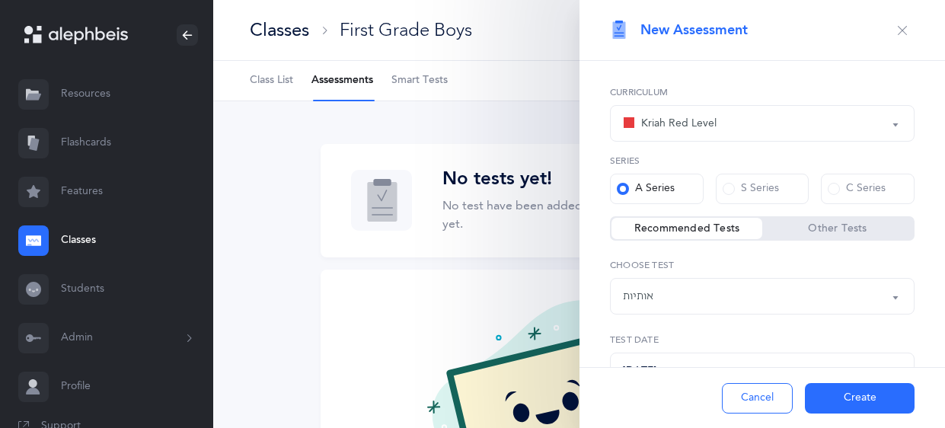
click at [867, 305] on div "אותיות" at bounding box center [762, 296] width 279 height 26
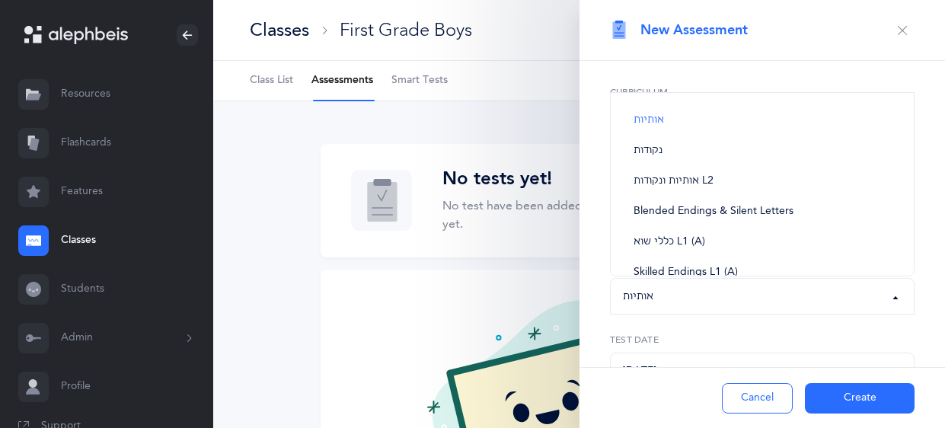
click at [491, 125] on div "No tests yet! No test have been added for this school year yet. Create a Test N…" at bounding box center [579, 347] width 732 height 493
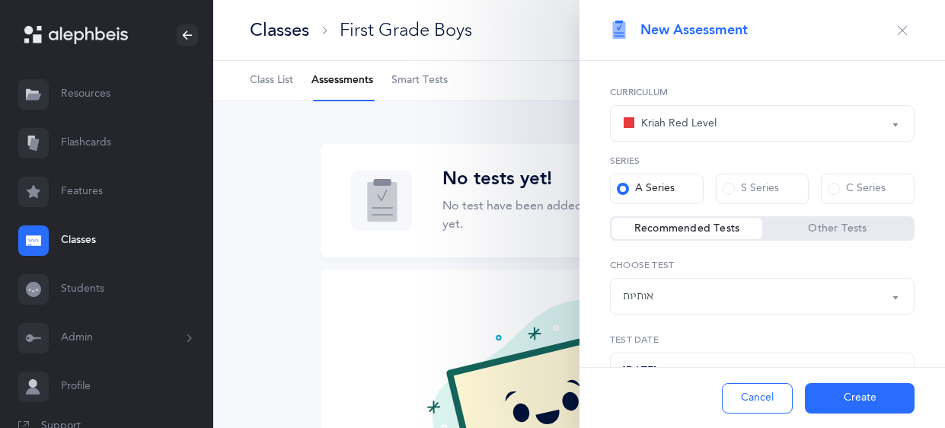
click at [797, 222] on label "Other Tests" at bounding box center [837, 228] width 151 height 15
click at [0, 0] on input "Other Tests" at bounding box center [0, 0] width 0 height 0
select select "4"
click at [694, 295] on div "אותיות ונקודות L1" at bounding box center [663, 297] width 80 height 16
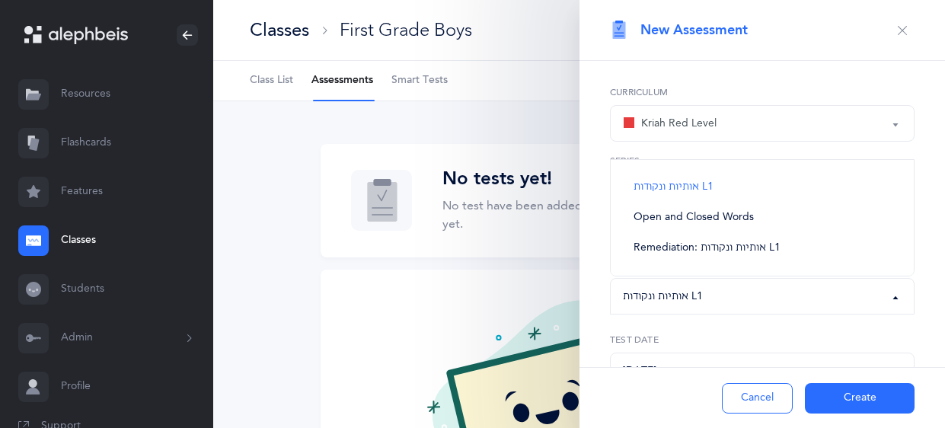
click at [268, 174] on div "No tests yet! No test have been added for this school year yet. Create a Test N…" at bounding box center [579, 347] width 732 height 493
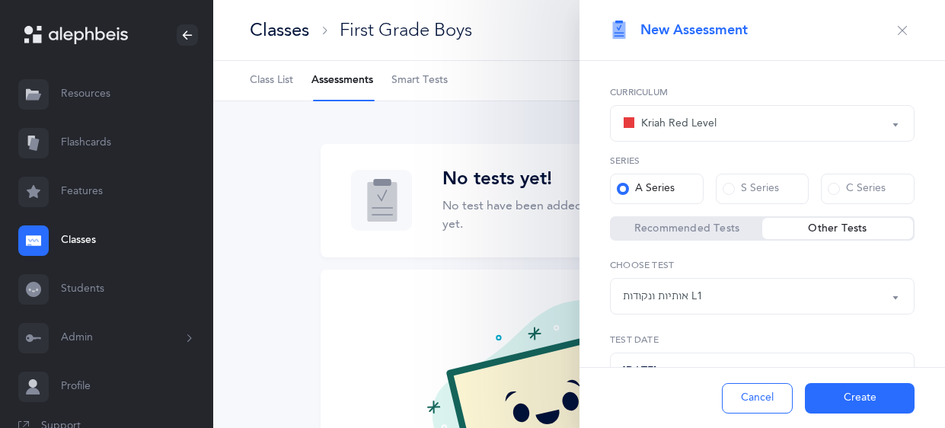
click at [776, 137] on button "Kriah Red Level" at bounding box center [762, 123] width 305 height 37
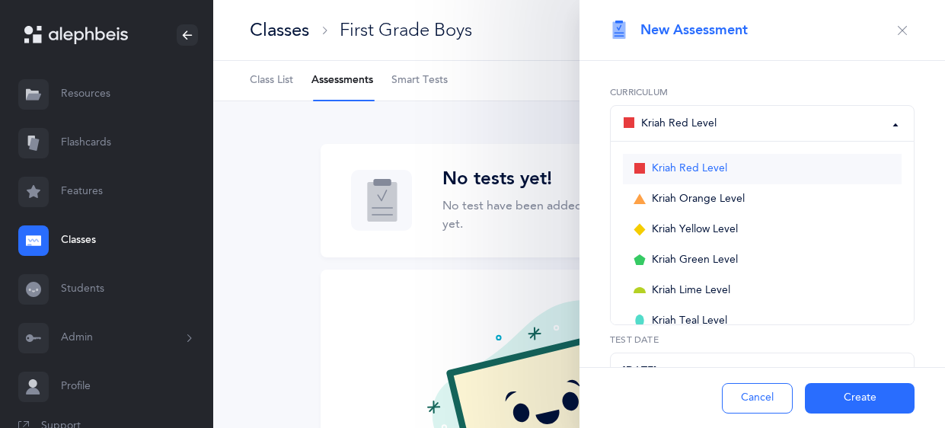
click at [652, 171] on span "Kriah Red Level" at bounding box center [689, 169] width 75 height 14
select select "3"
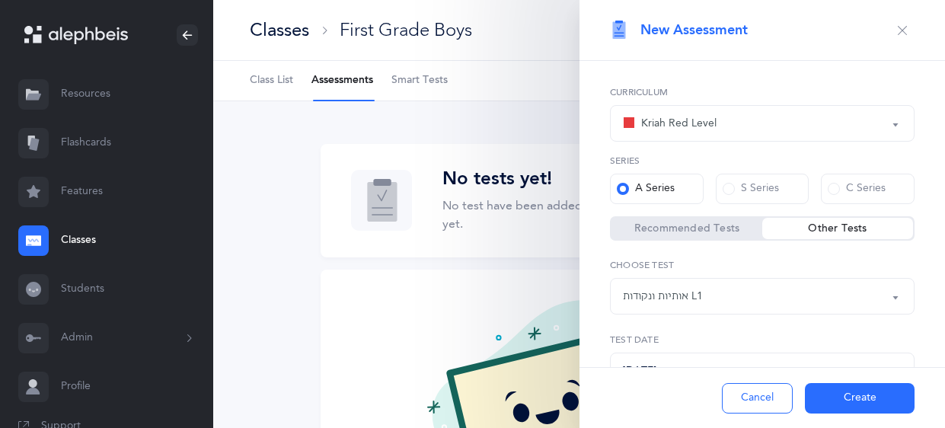
click at [791, 283] on button "אותיות ונקודות L1" at bounding box center [762, 296] width 305 height 37
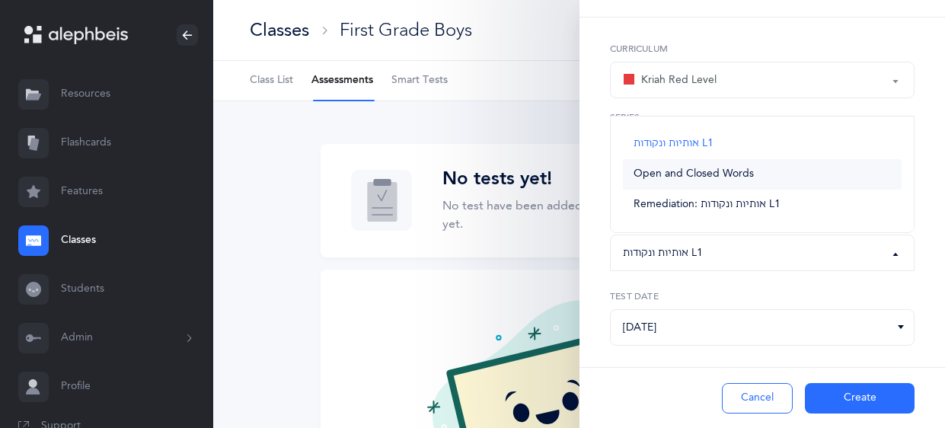
scroll to position [46, 0]
click at [788, 185] on link "Open and Closed Words" at bounding box center [762, 171] width 279 height 30
select select "25"
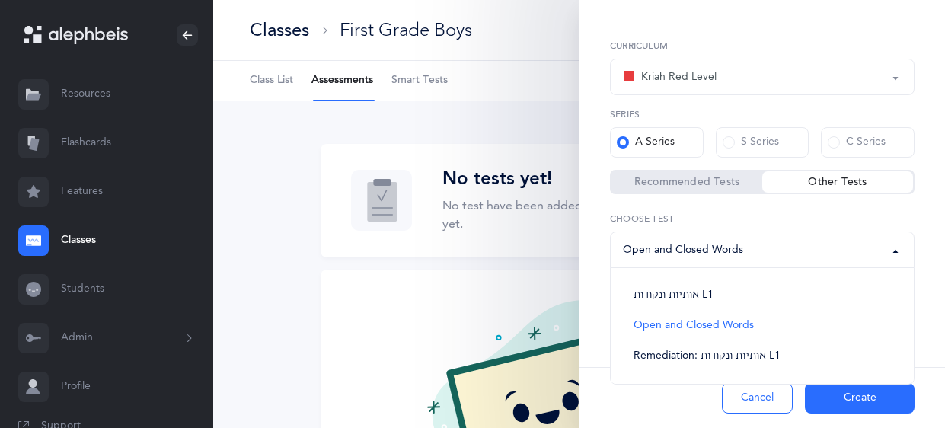
scroll to position [65, 0]
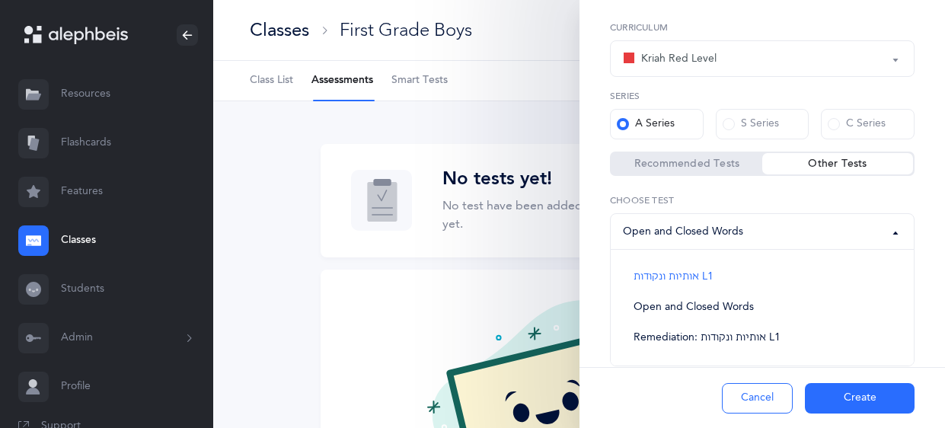
click at [839, 158] on label "Other Tests" at bounding box center [837, 163] width 151 height 15
click at [0, 0] on input "Other Tests" at bounding box center [0, 0] width 0 height 0
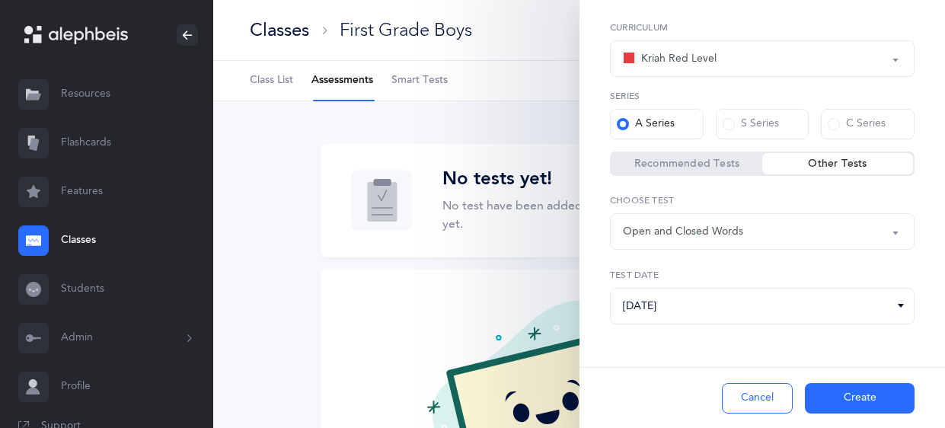
click at [858, 242] on div "Open and Closed Words" at bounding box center [762, 232] width 279 height 26
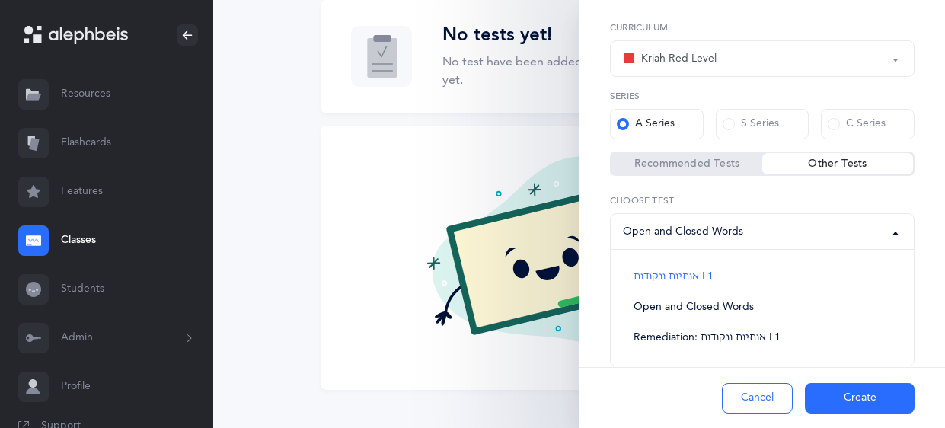
scroll to position [166, 0]
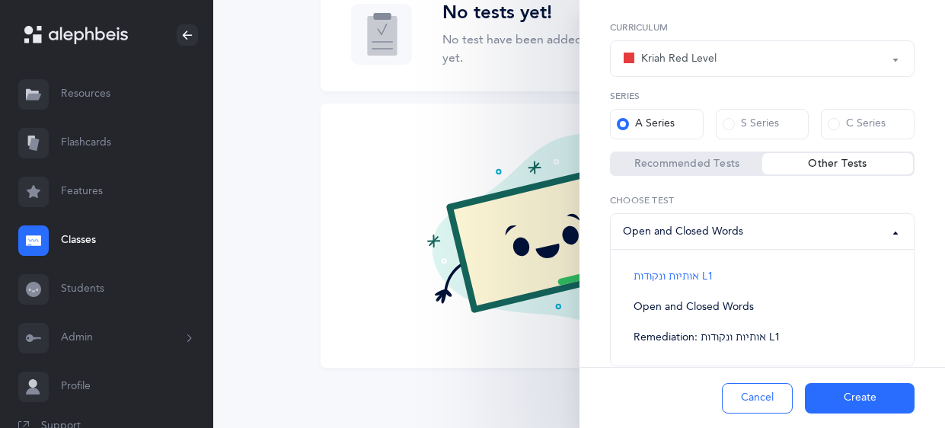
click at [732, 171] on div "Recommended Tests" at bounding box center [687, 163] width 151 height 21
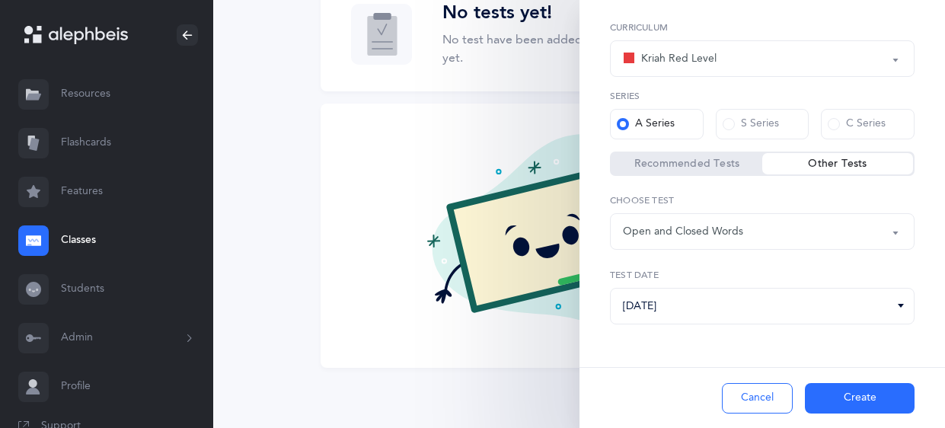
click at [866, 234] on div "Open and Closed Words" at bounding box center [762, 232] width 279 height 26
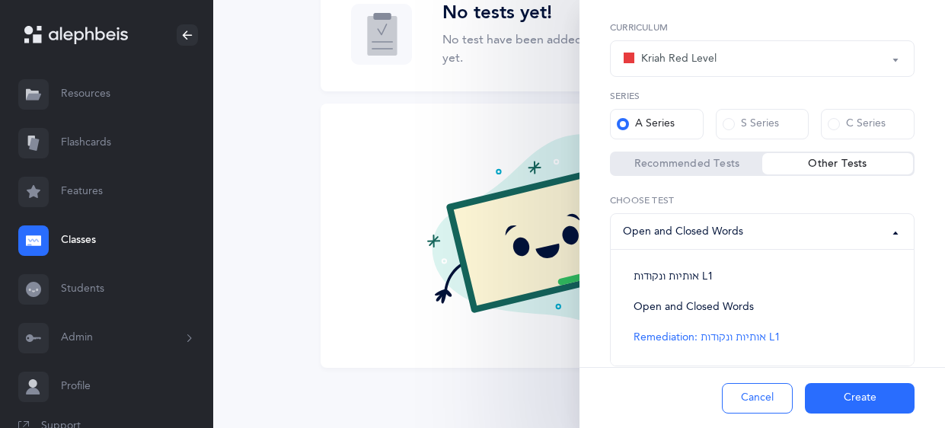
click at [720, 166] on label "Recommended Tests" at bounding box center [687, 163] width 151 height 15
click at [0, 0] on input "Recommended Tests" at bounding box center [0, 0] width 0 height 0
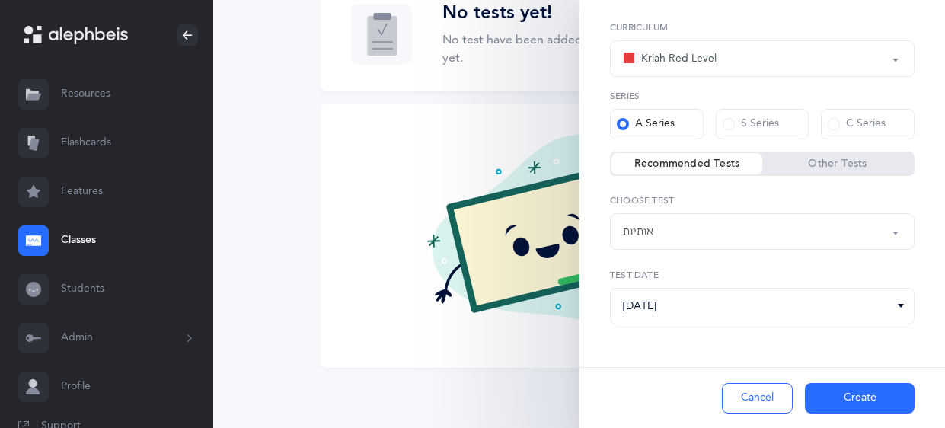
click at [877, 234] on div "אותיות" at bounding box center [762, 232] width 279 height 26
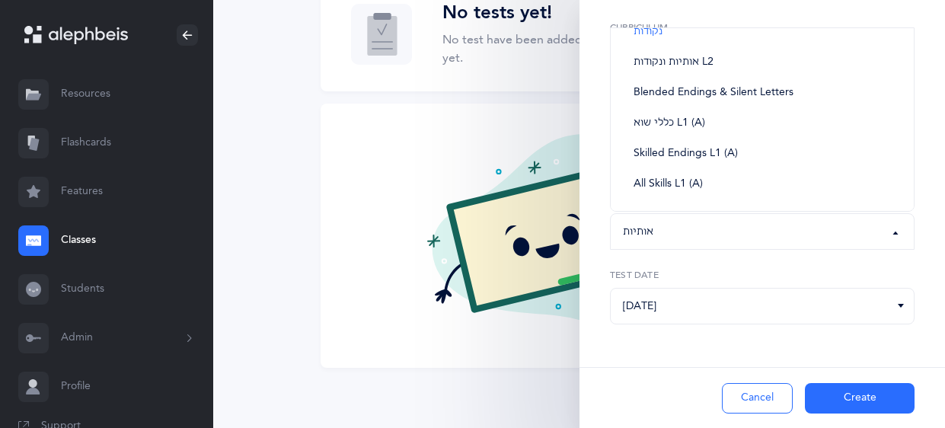
scroll to position [54, 0]
click at [648, 27] on span "נקודות" at bounding box center [648, 32] width 29 height 14
select select "3"
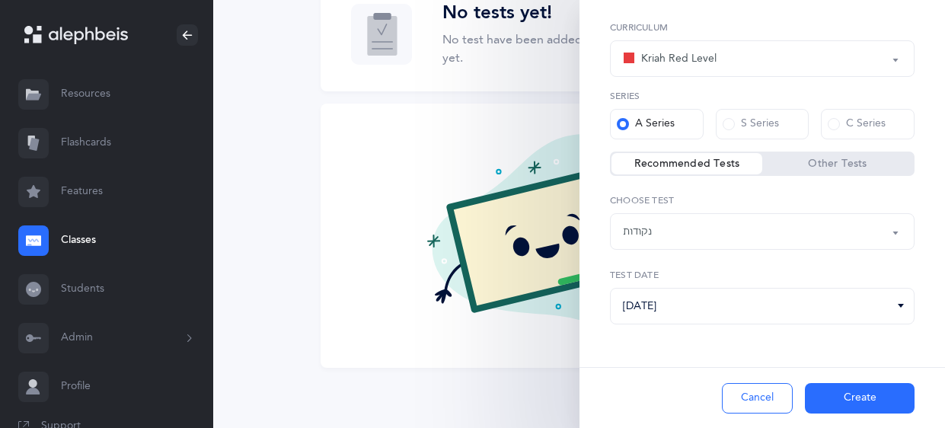
click at [290, 134] on div "No tests yet! No test have been added for this school year yet. Create a Test N…" at bounding box center [579, 181] width 732 height 493
click at [898, 52] on button "Kriah Red Level" at bounding box center [762, 58] width 305 height 37
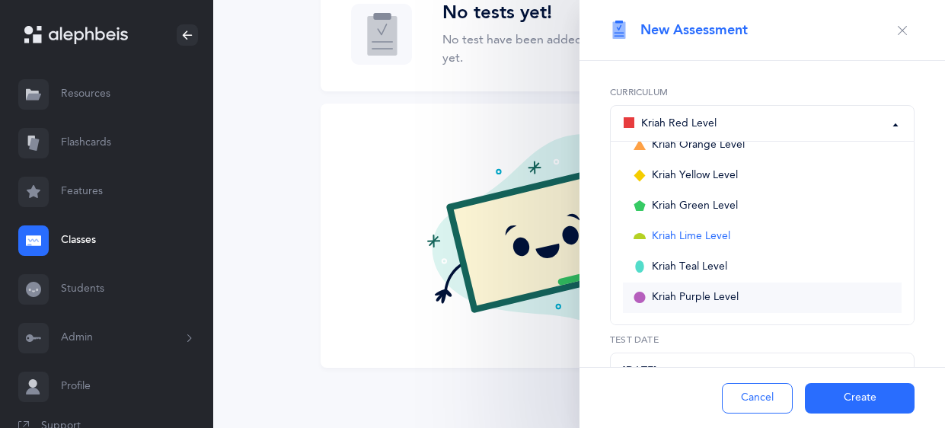
click at [688, 294] on span "Kriah Purple Level" at bounding box center [695, 298] width 87 height 14
select select "1"
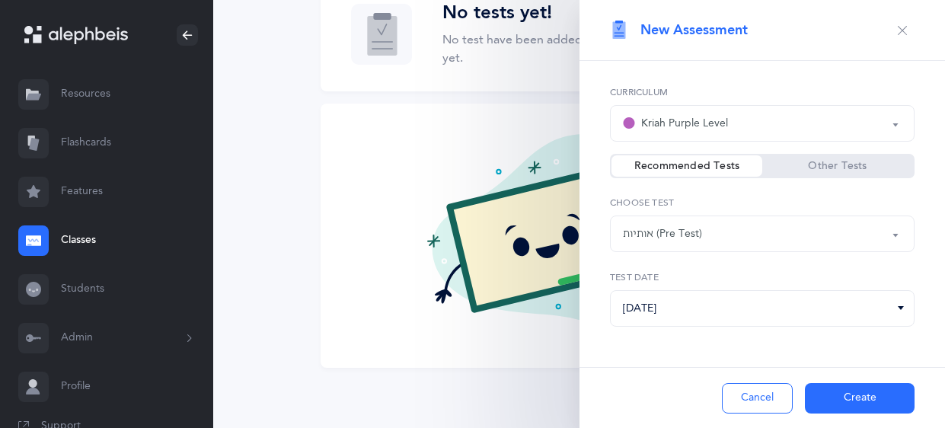
click at [896, 309] on icon at bounding box center [901, 309] width 12 height 14
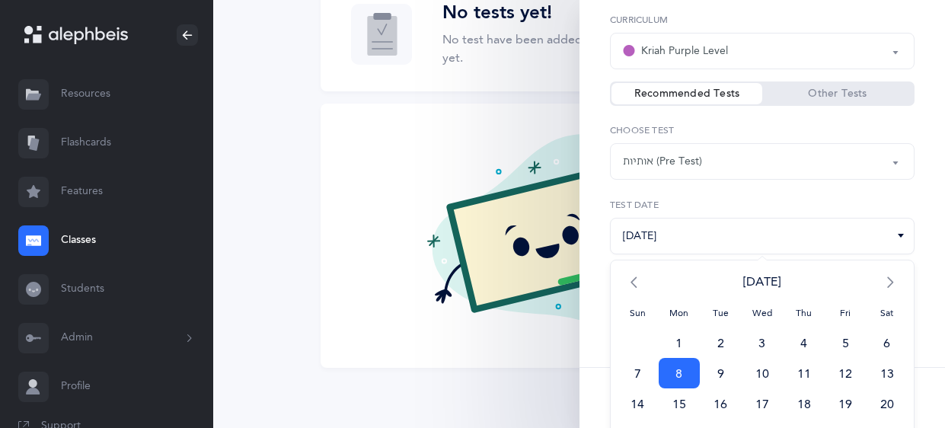
scroll to position [131, 0]
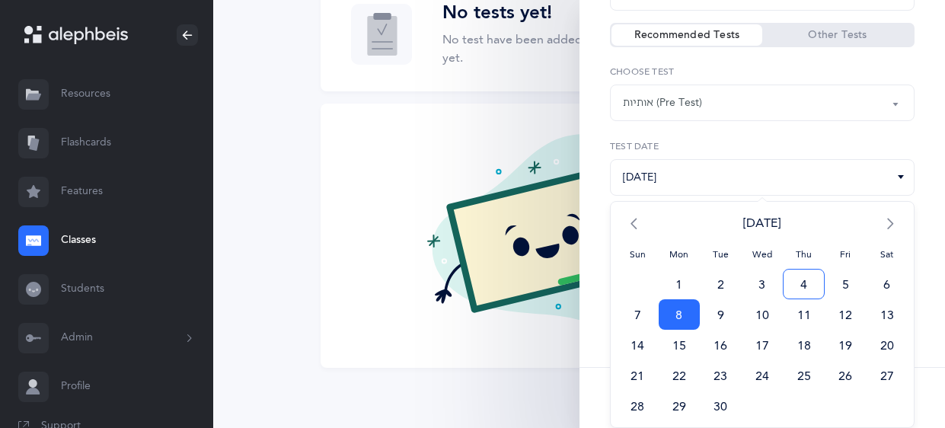
click at [806, 286] on span "4" at bounding box center [804, 284] width 42 height 30
type input "[DATE]"
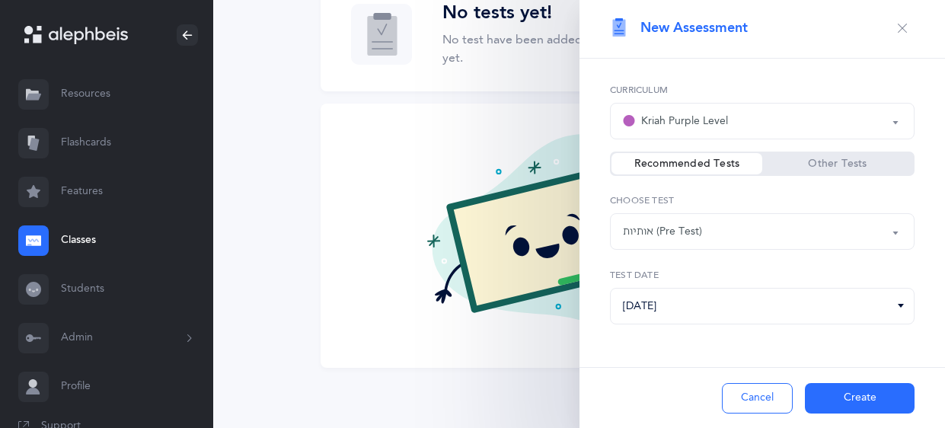
scroll to position [2, 0]
click at [842, 406] on button "Create" at bounding box center [860, 398] width 110 height 30
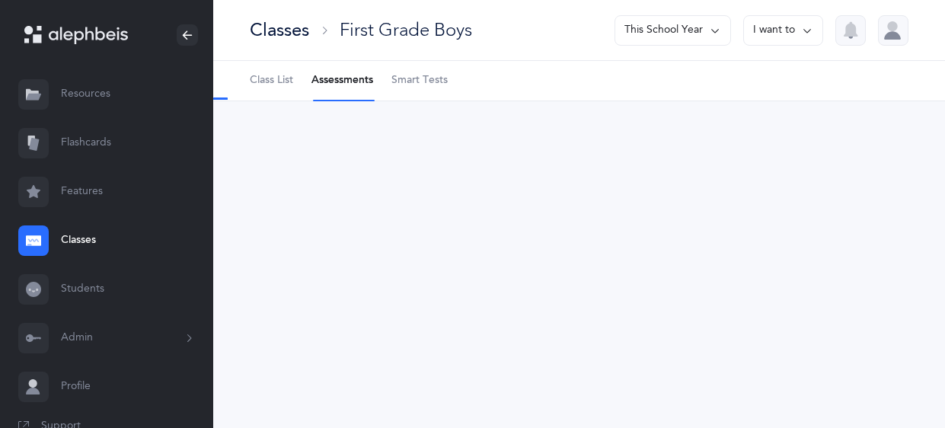
select select "1"
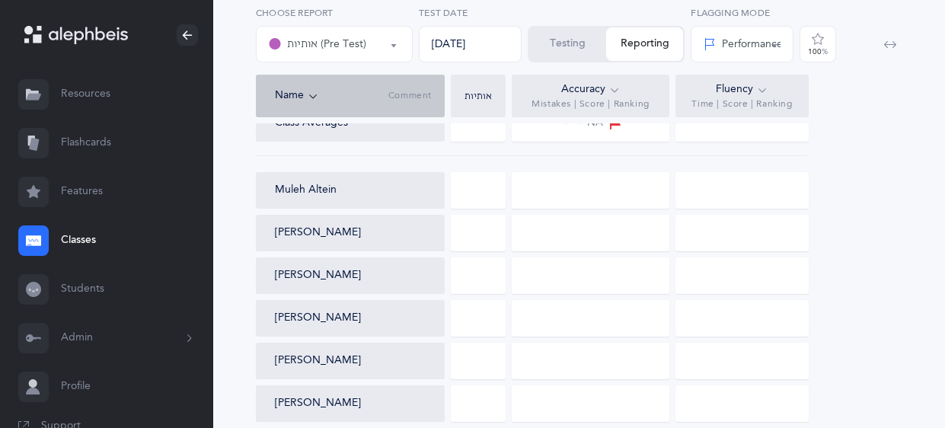
scroll to position [158, 0]
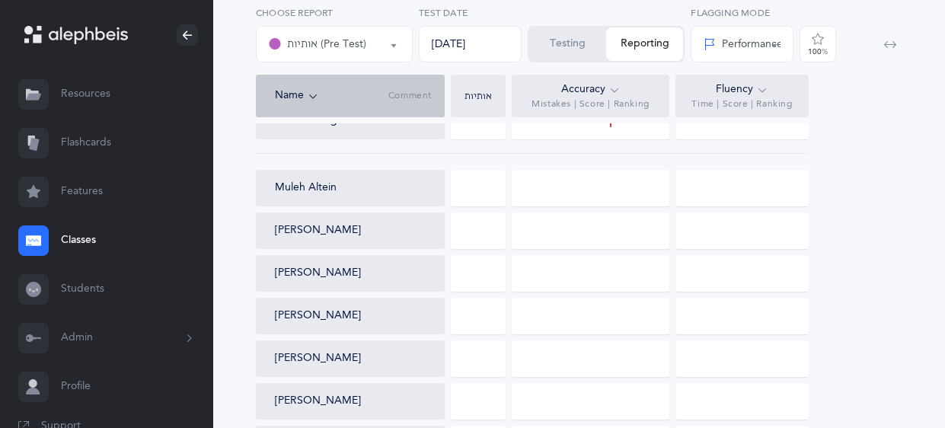
click at [546, 196] on div at bounding box center [591, 188] width 158 height 37
click at [564, 50] on button "Testing" at bounding box center [567, 44] width 77 height 34
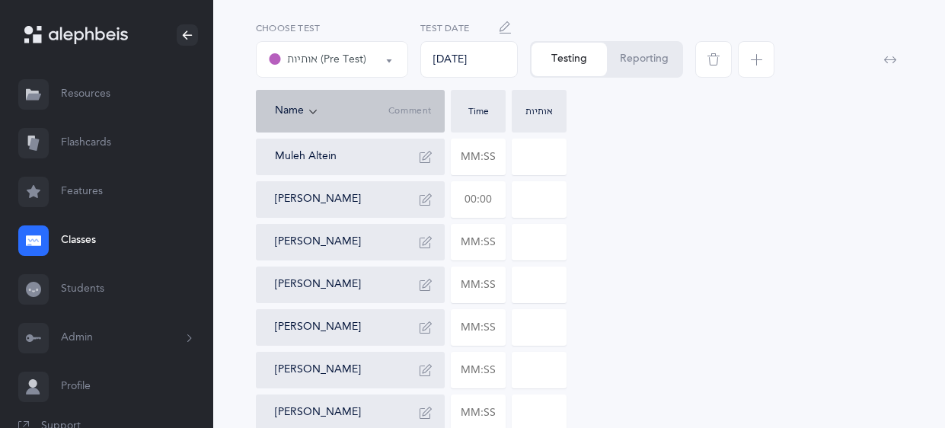
scroll to position [0, 0]
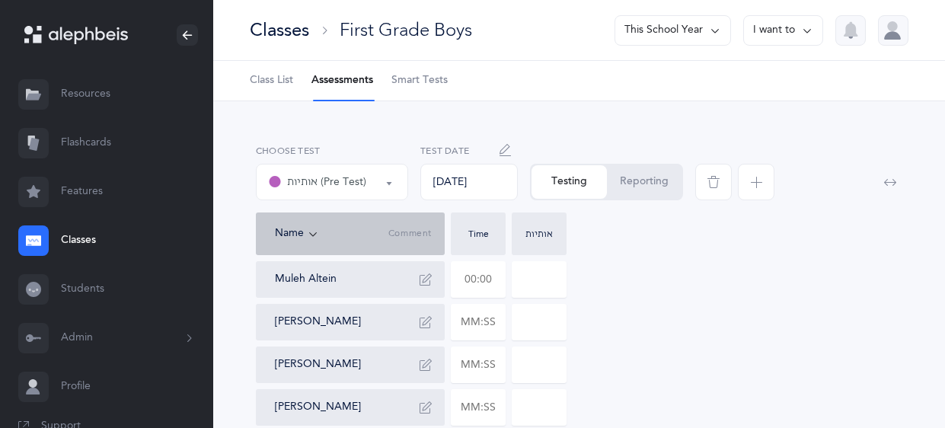
click at [493, 276] on input "text" at bounding box center [478, 279] width 53 height 35
type input "00:42"
type input "0"
click at [490, 322] on input "text" at bounding box center [478, 322] width 53 height 35
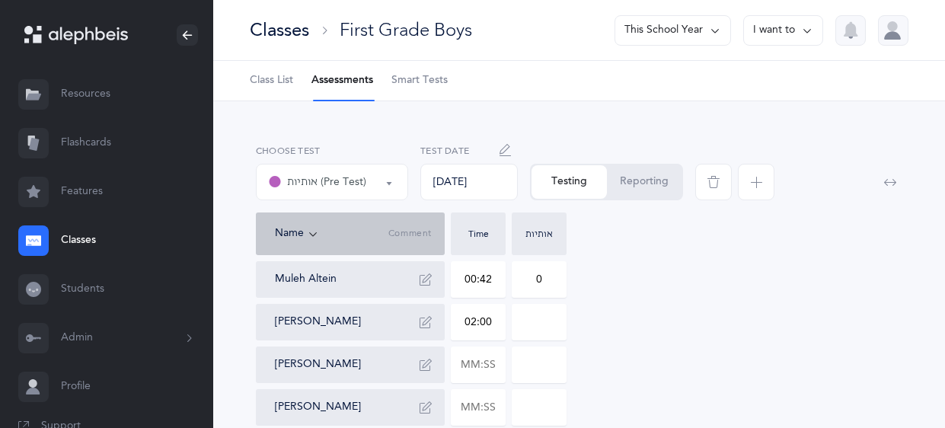
click at [556, 329] on input at bounding box center [539, 322] width 53 height 35
type input "02:00"
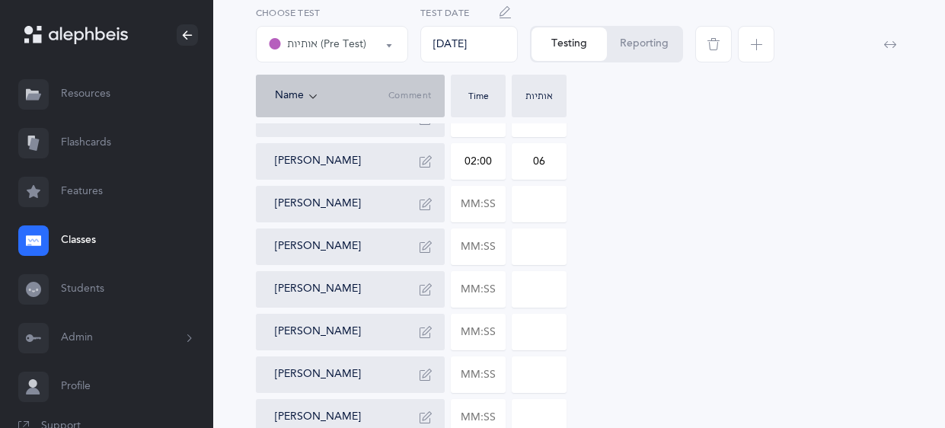
scroll to position [165, 0]
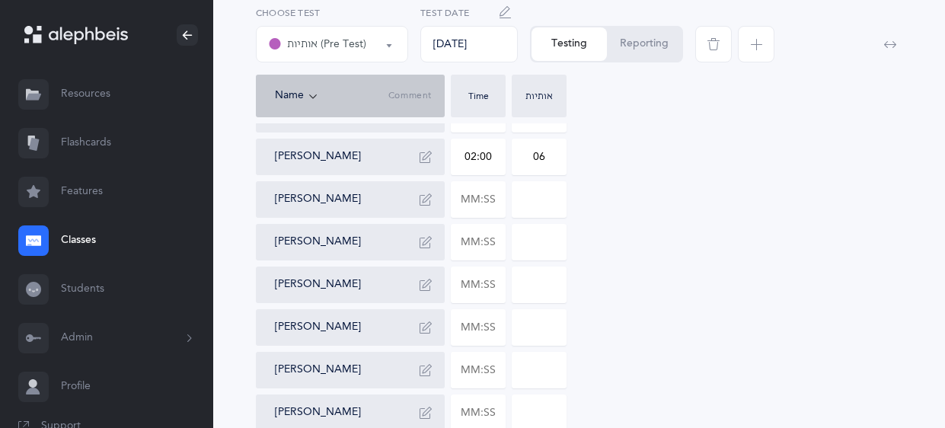
type input "06"
click at [704, 164] on div "Muleh Altein 00:42 0 [PERSON_NAME] 02:00 06 [PERSON_NAME] [PERSON_NAME] [PERSON…" at bounding box center [579, 370] width 647 height 548
click at [490, 238] on input "text" at bounding box center [478, 242] width 53 height 35
click at [490, 372] on input "text" at bounding box center [478, 370] width 53 height 35
click at [557, 367] on input at bounding box center [539, 370] width 53 height 35
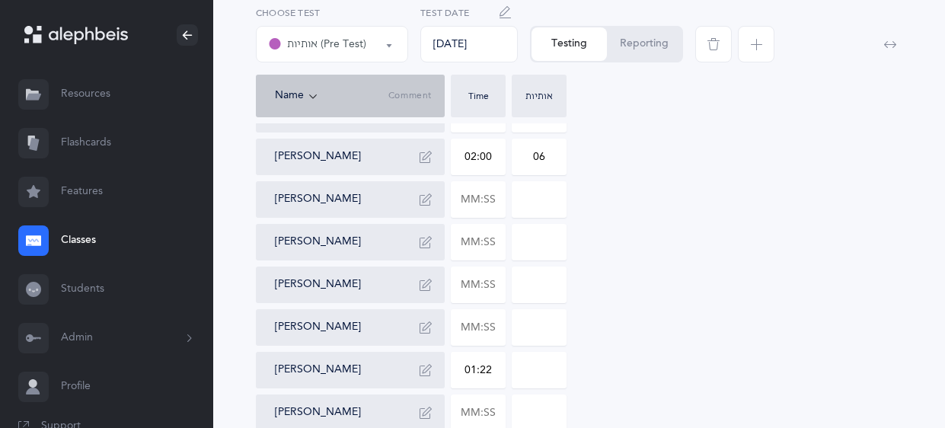
type input "01:22"
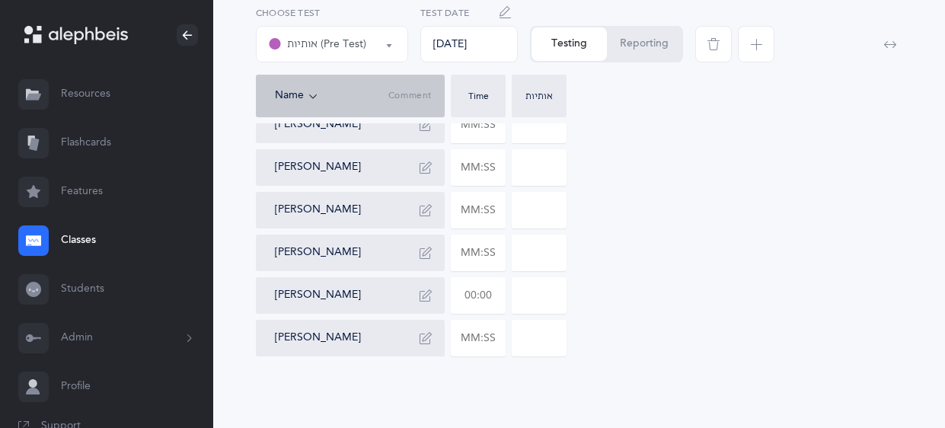
type input "01"
click at [490, 291] on input "text" at bounding box center [478, 295] width 53 height 35
click at [551, 294] on input at bounding box center [539, 295] width 53 height 35
type input "01:10"
type input "0"
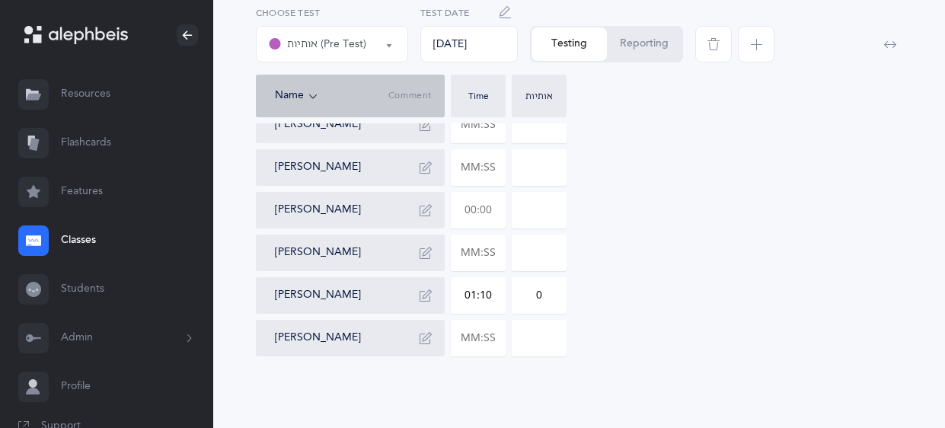
click at [498, 205] on input "text" at bounding box center [478, 210] width 53 height 35
click at [680, 234] on div "Muleh Altein 00:42 0 [PERSON_NAME] 02:00 06 [PERSON_NAME] [PERSON_NAME] [PERSON…" at bounding box center [579, 82] width 647 height 548
type input "00:55"
type input "0"
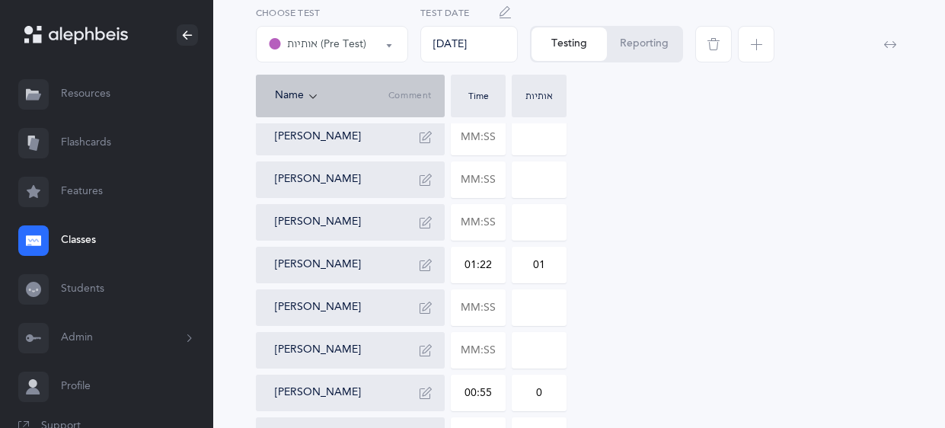
scroll to position [270, 0]
click at [497, 307] on input "text" at bounding box center [478, 308] width 53 height 35
click at [557, 313] on input at bounding box center [539, 308] width 53 height 35
type input "02:13"
type input "02"
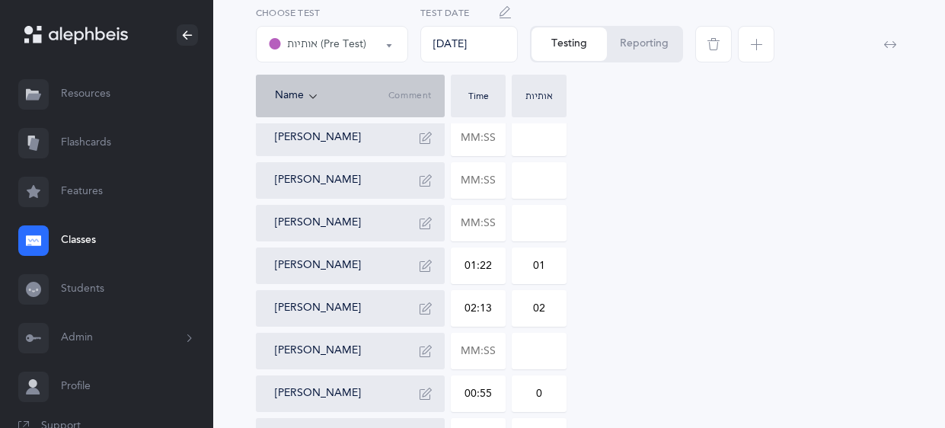
click at [420, 306] on icon "button" at bounding box center [426, 308] width 12 height 12
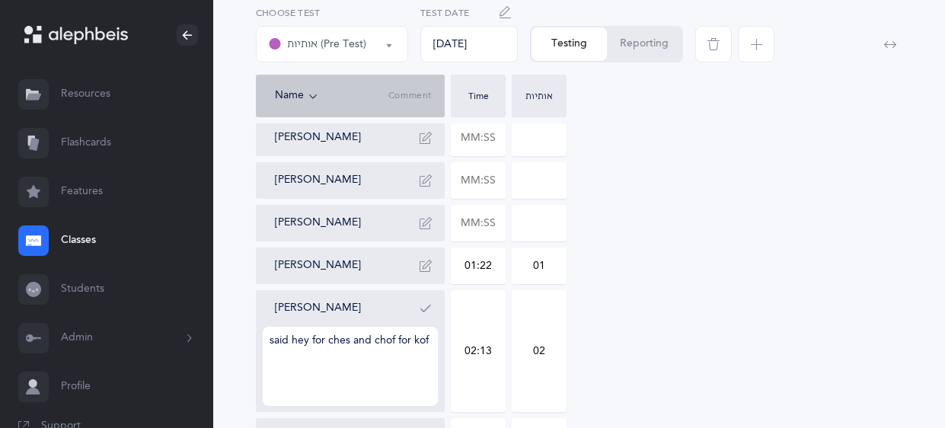
type textarea "said hey for ches and chof for kof"
click at [426, 305] on icon "button" at bounding box center [426, 308] width 12 height 12
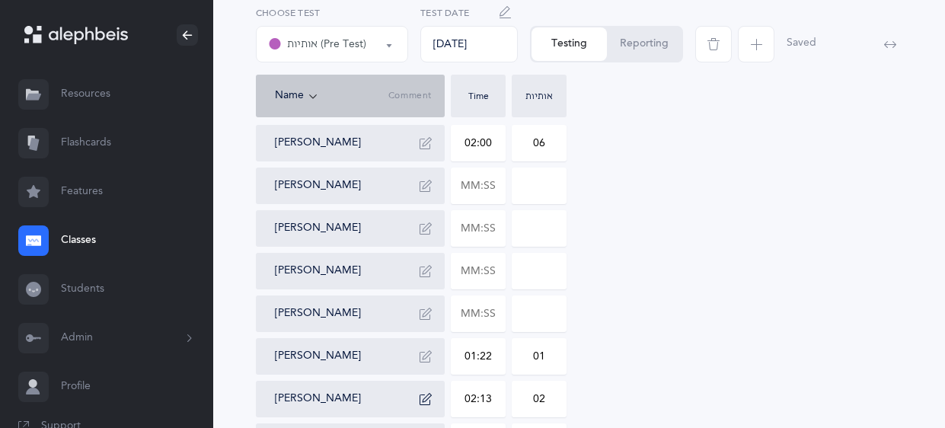
scroll to position [0, 0]
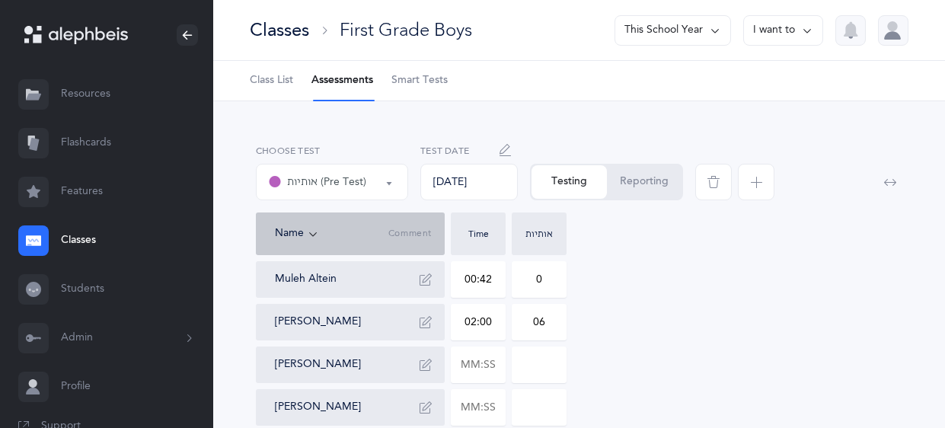
click at [423, 327] on icon "button" at bounding box center [426, 322] width 12 height 12
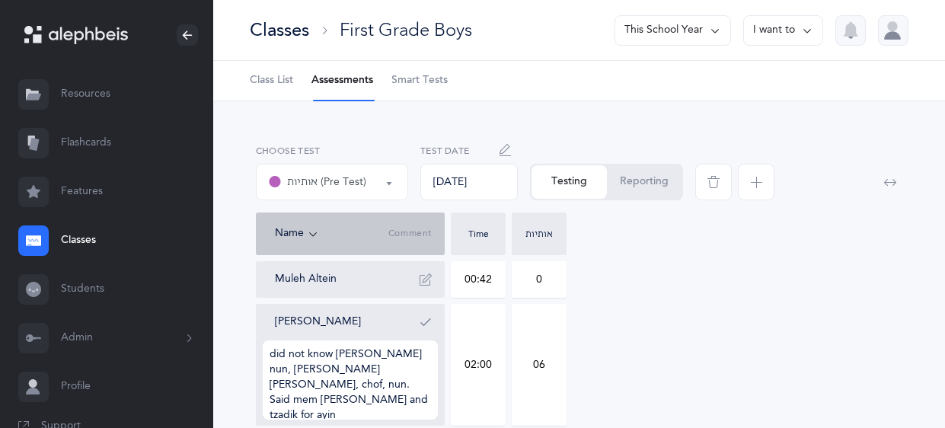
type textarea "did not know [PERSON_NAME] nun, [PERSON_NAME] [PERSON_NAME], chof, nun. Said me…"
click at [426, 326] on icon "button" at bounding box center [426, 322] width 12 height 12
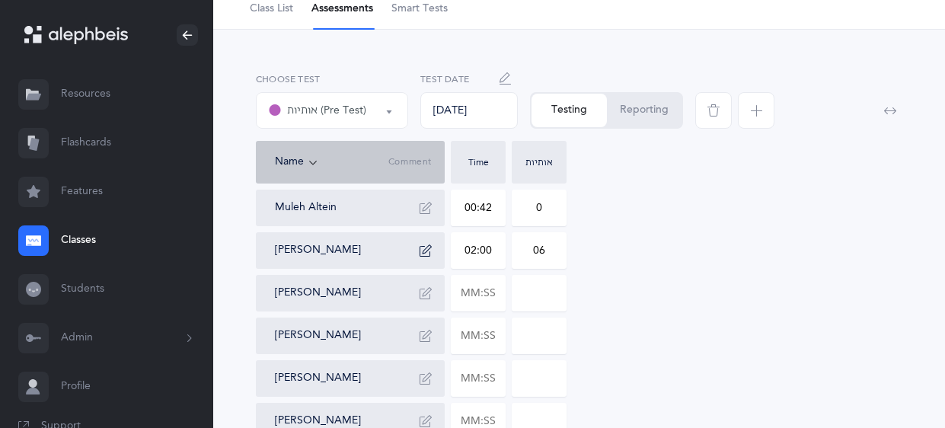
scroll to position [76, 0]
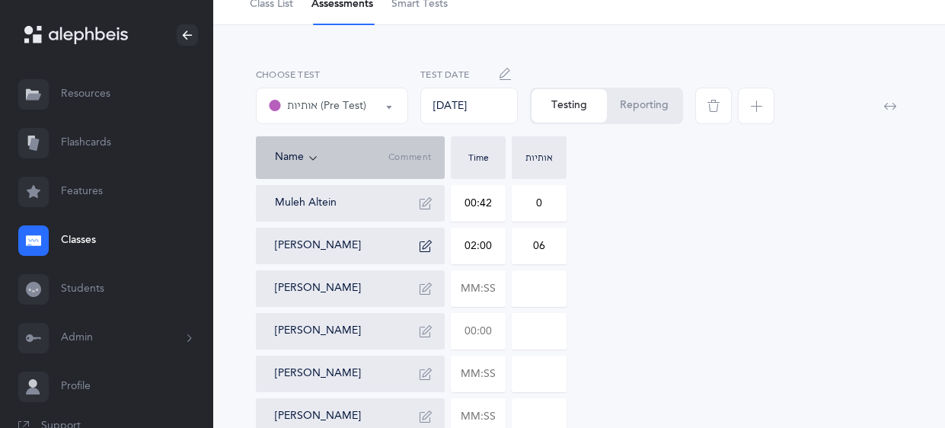
click at [497, 328] on input "text" at bounding box center [478, 331] width 53 height 35
type input "00:39"
type input "0"
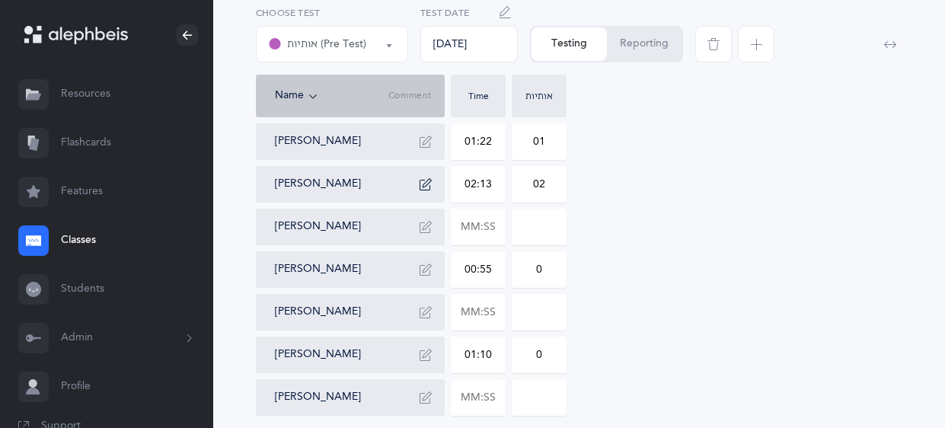
scroll to position [397, 0]
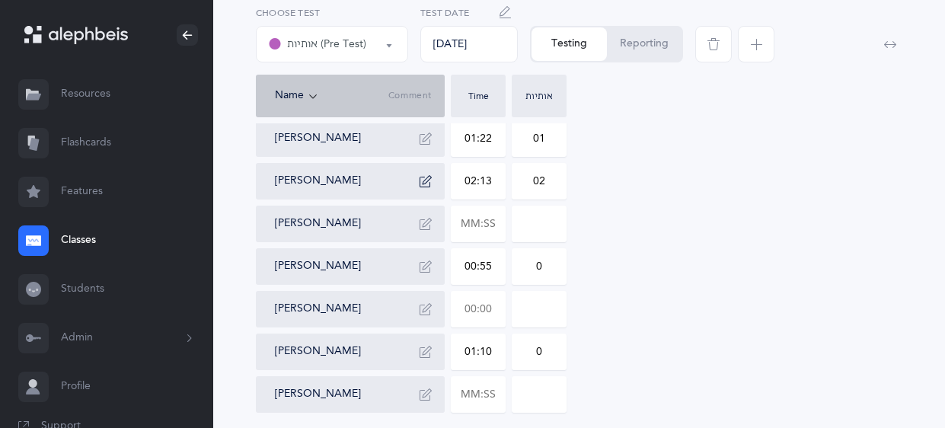
click at [496, 304] on input "text" at bounding box center [478, 309] width 53 height 35
click at [561, 301] on input at bounding box center [539, 309] width 53 height 35
type input "00:39"
type input "01"
click at [493, 215] on input "text" at bounding box center [478, 223] width 53 height 35
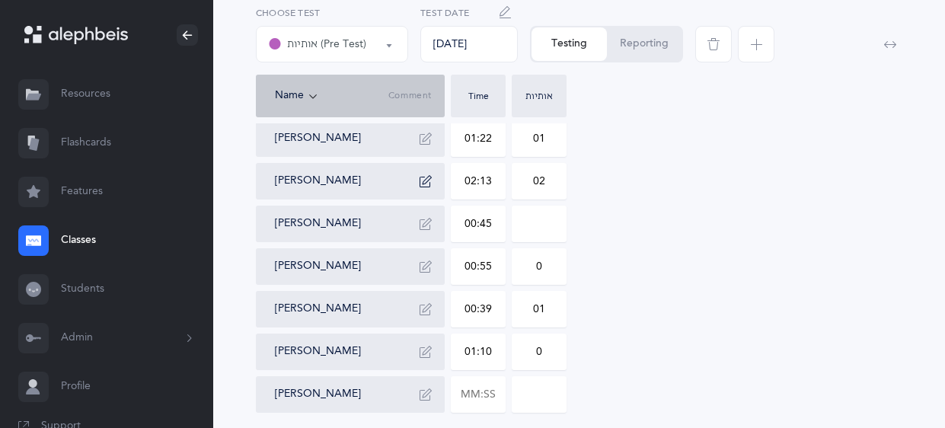
click at [550, 222] on input at bounding box center [539, 223] width 53 height 35
type input "00:45"
type input "0"
click at [426, 219] on icon "button" at bounding box center [426, 224] width 12 height 12
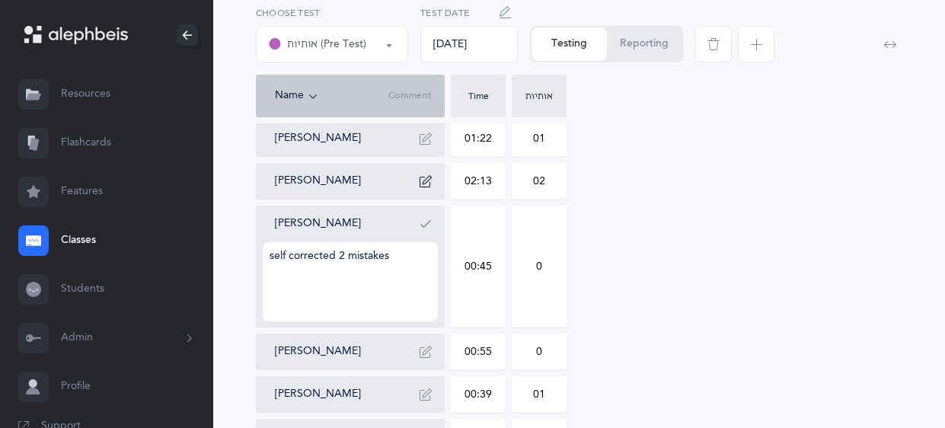
type textarea "self corrected 2 mistakes"
click at [424, 221] on icon "button" at bounding box center [426, 224] width 12 height 12
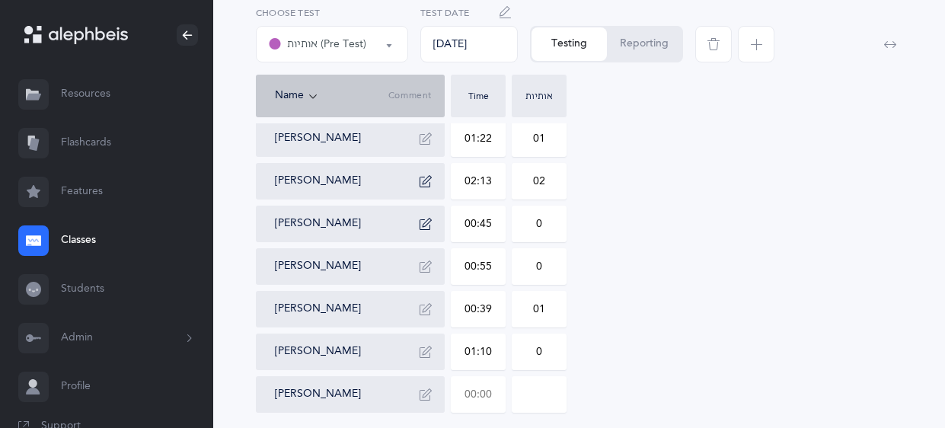
click at [490, 394] on input "text" at bounding box center [478, 394] width 53 height 35
click at [632, 346] on div "Muleh Altein 00:42 0 [PERSON_NAME] 02:00 06 [PERSON_NAME] [PERSON_NAME] 00:39 0…" at bounding box center [579, 138] width 647 height 548
type input "01:05"
type input "0"
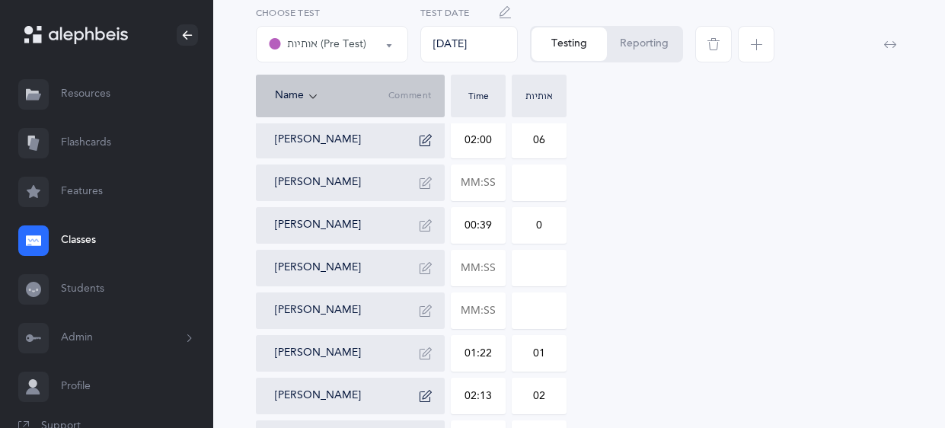
scroll to position [180, 0]
click at [493, 269] on input "text" at bounding box center [478, 269] width 53 height 35
click at [538, 275] on input at bounding box center [539, 269] width 53 height 35
type input "00:45"
type input "0"
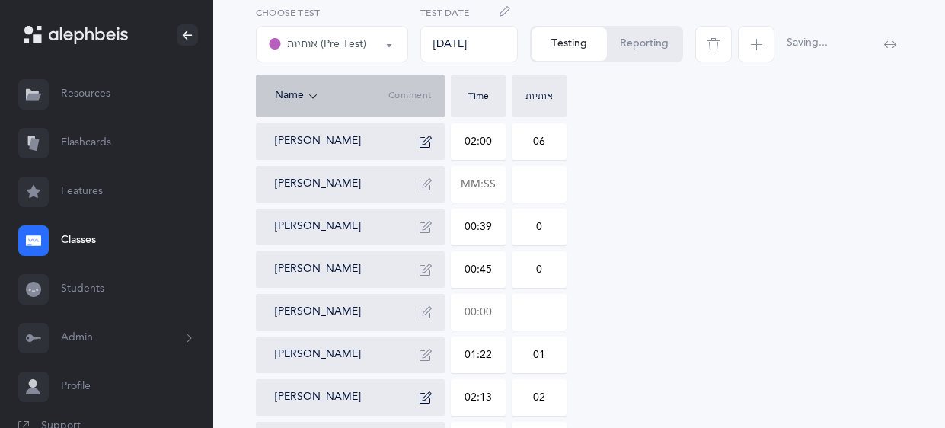
click at [493, 310] on input "text" at bounding box center [478, 312] width 53 height 35
click at [557, 310] on input at bounding box center [539, 312] width 53 height 35
type input "00:50"
click at [430, 310] on icon "button" at bounding box center [426, 312] width 12 height 12
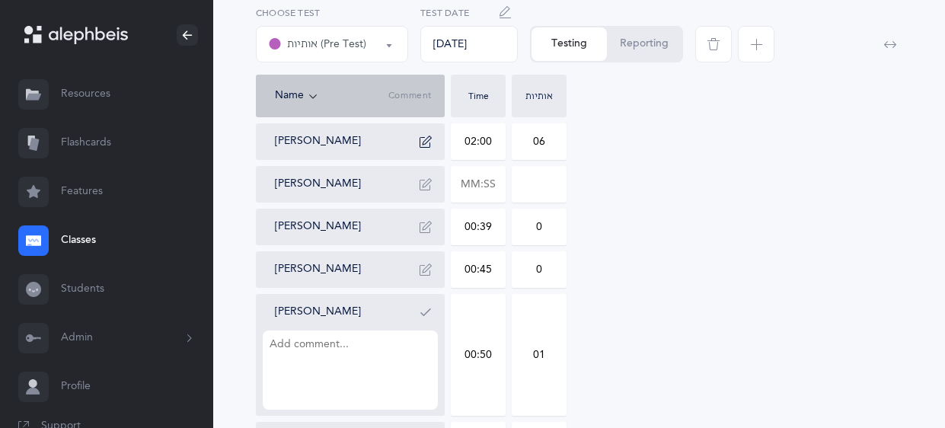
click at [546, 354] on input "01" at bounding box center [539, 355] width 53 height 120
type input "02"
click at [394, 385] on textarea at bounding box center [350, 370] width 175 height 79
type textarea "mixed up tof and sof"
click at [429, 307] on icon "button" at bounding box center [426, 312] width 12 height 12
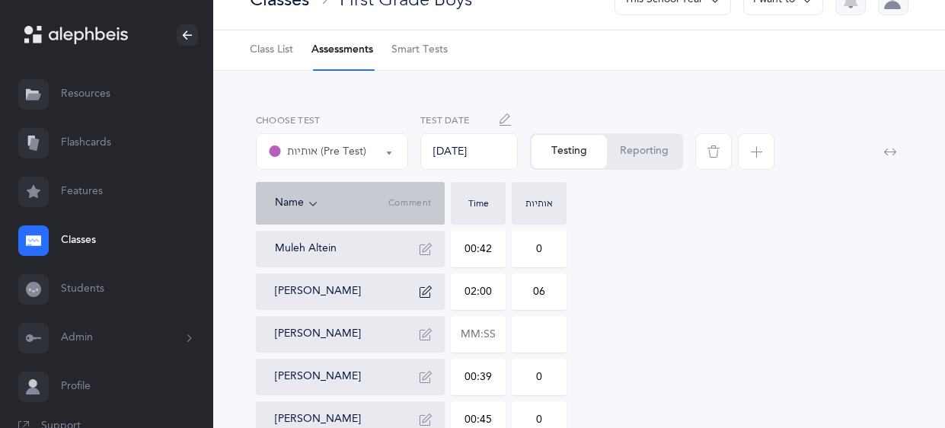
scroll to position [0, 0]
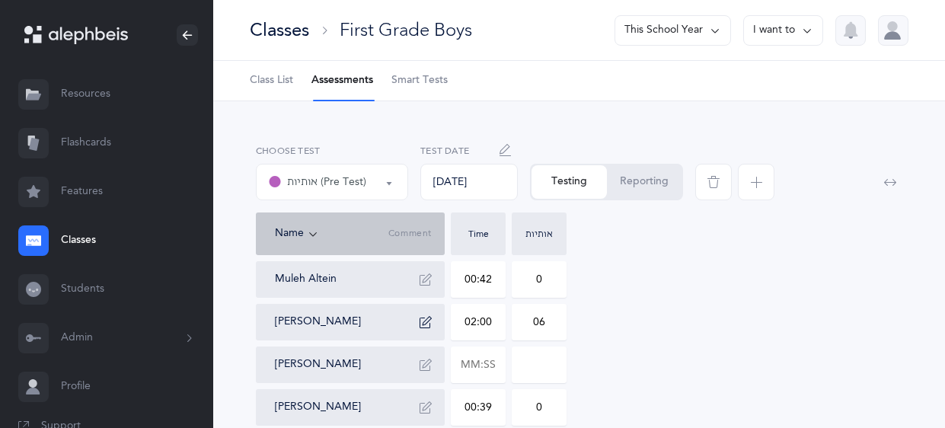
click at [276, 34] on div "Classes" at bounding box center [279, 30] width 59 height 25
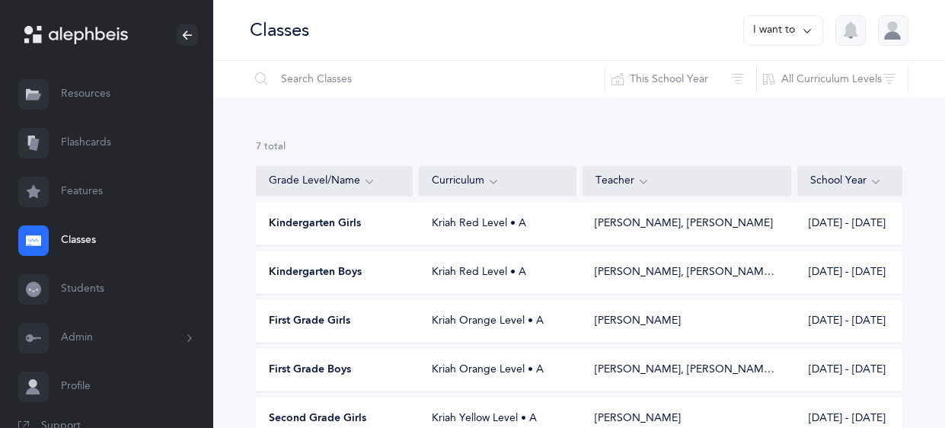
click at [307, 374] on span "First Grade Boys" at bounding box center [310, 370] width 82 height 15
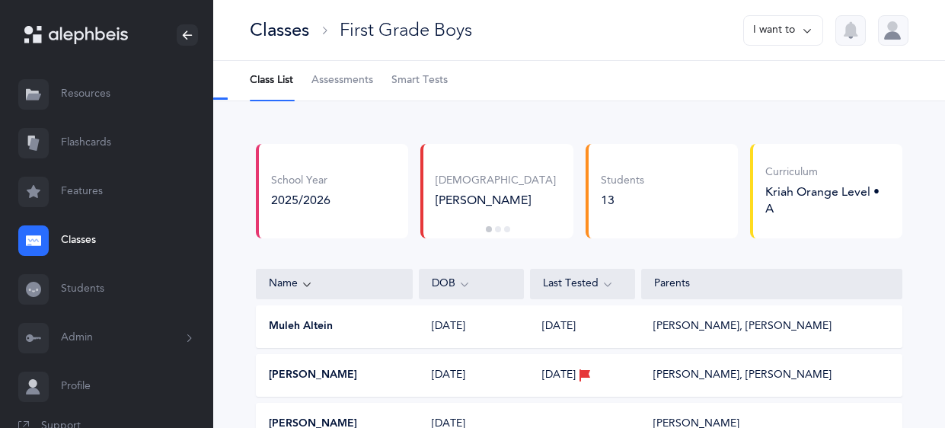
click at [795, 38] on button "I want to" at bounding box center [783, 30] width 80 height 30
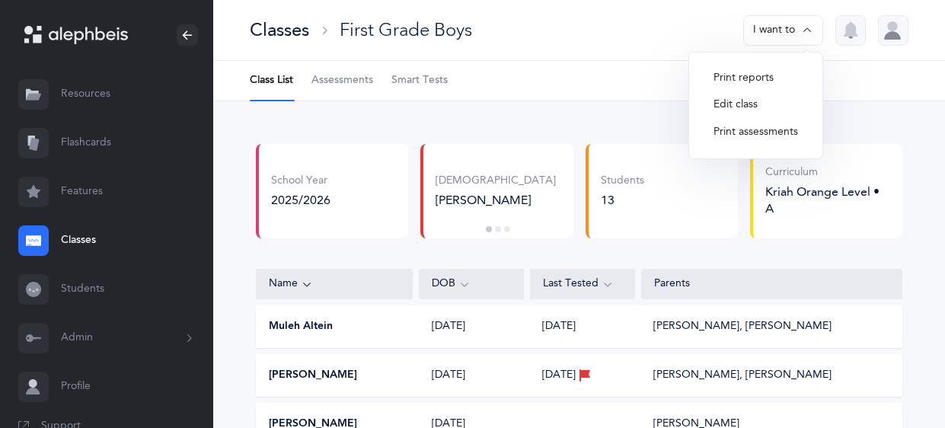
click at [758, 103] on button "Edit class" at bounding box center [755, 104] width 109 height 27
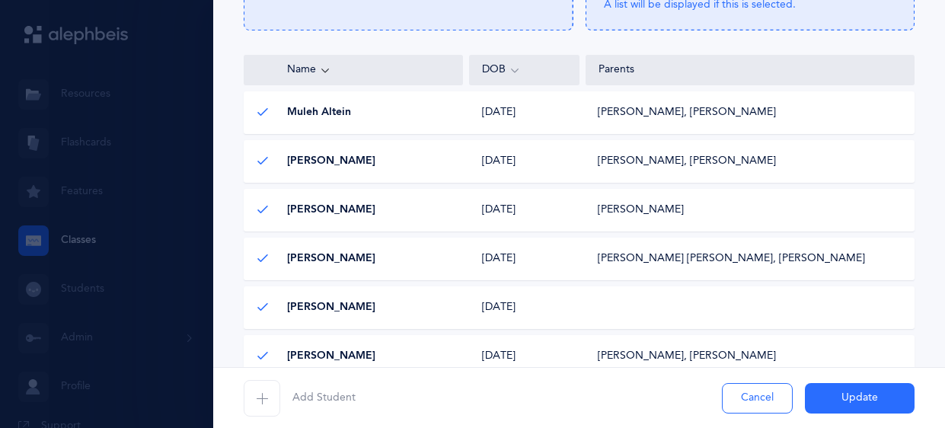
scroll to position [309, 0]
click at [349, 210] on span "[PERSON_NAME]" at bounding box center [331, 210] width 88 height 15
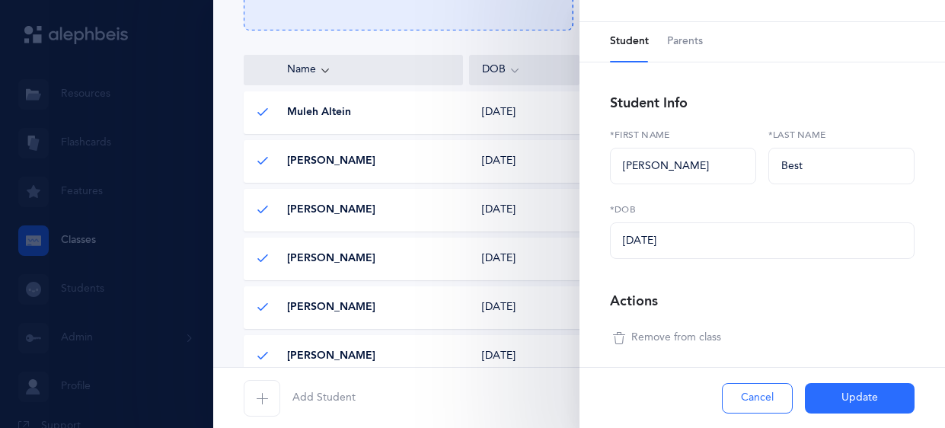
scroll to position [46, 0]
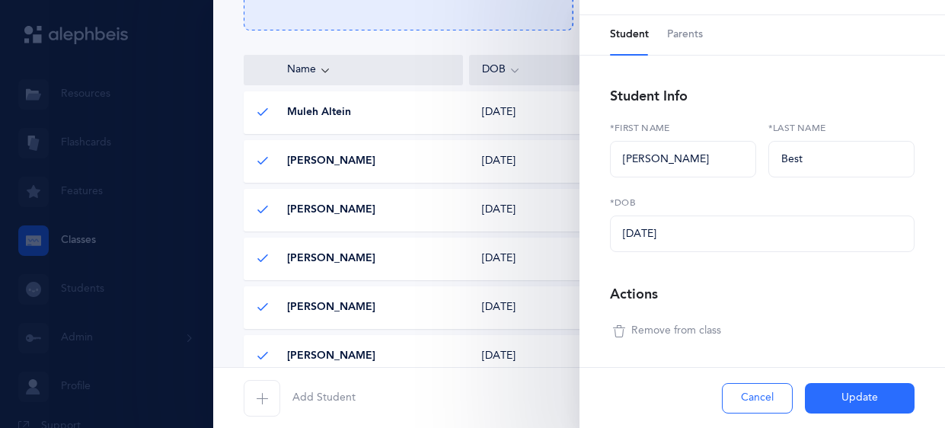
click at [667, 340] on button "Remove from class" at bounding box center [667, 331] width 114 height 24
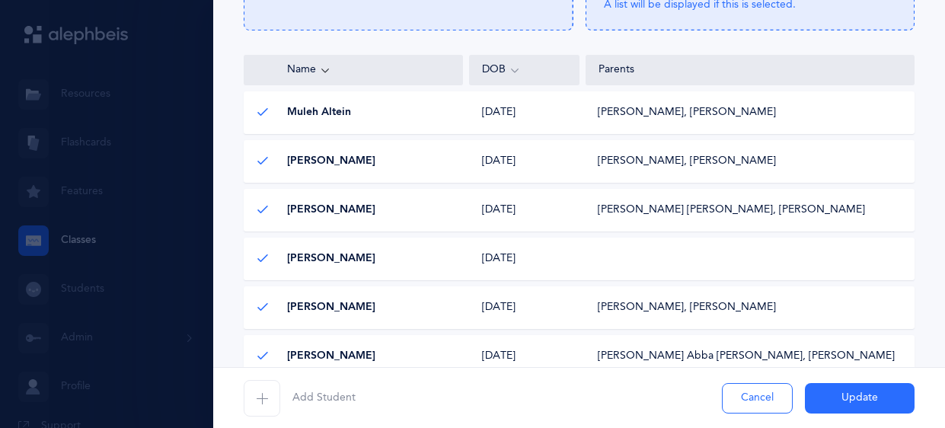
click at [845, 395] on button "Update" at bounding box center [860, 398] width 110 height 30
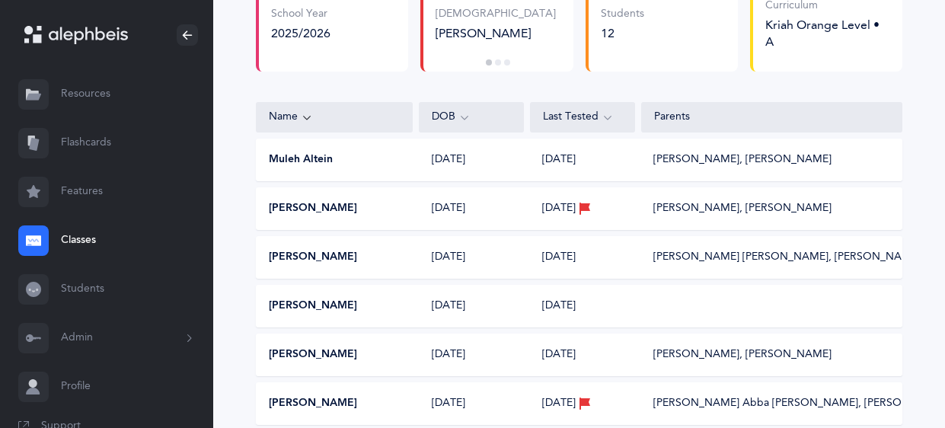
click at [725, 310] on div "[PERSON_NAME] [DATE] [DATE]" at bounding box center [579, 306] width 647 height 43
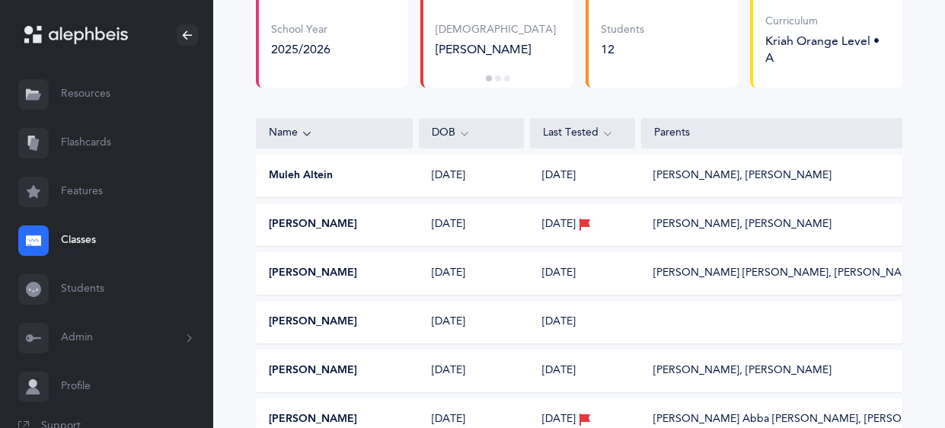
scroll to position [161, 0]
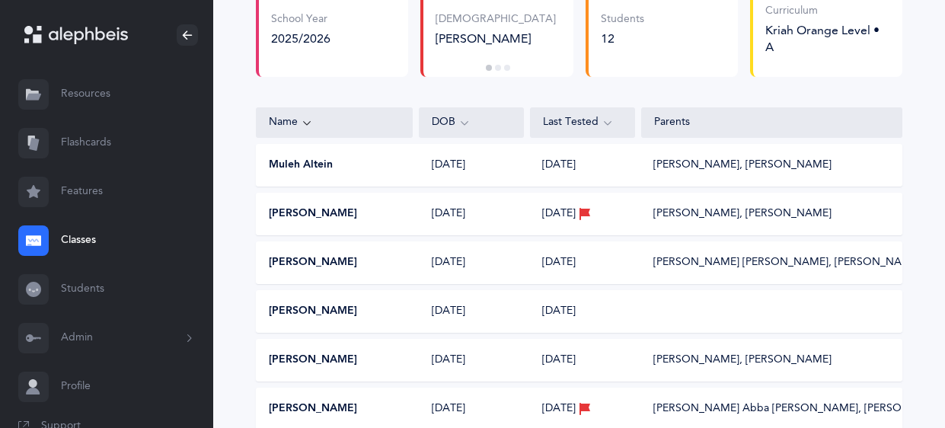
click at [320, 310] on button "[PERSON_NAME]" at bounding box center [313, 311] width 88 height 15
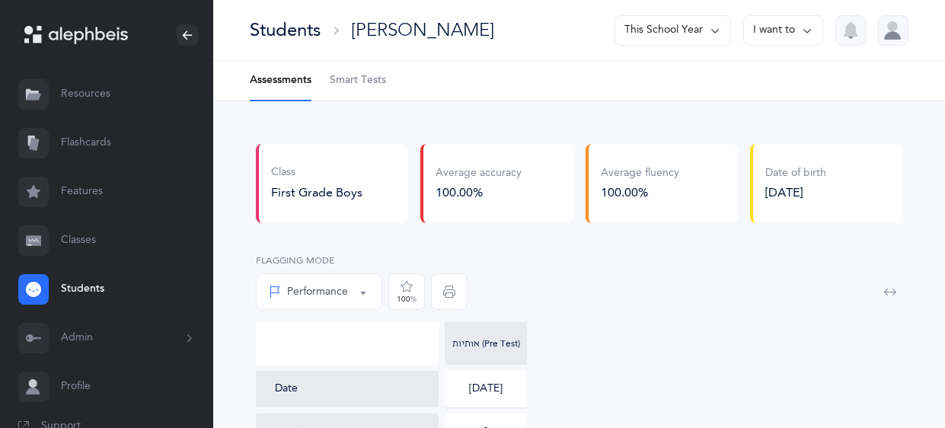
click at [789, 29] on button "I want to" at bounding box center [783, 30] width 80 height 30
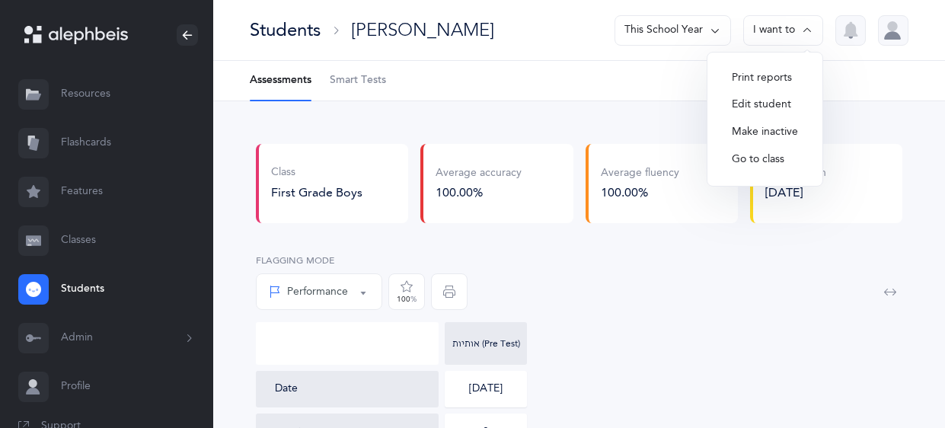
click at [787, 103] on button "Edit student" at bounding box center [765, 104] width 91 height 27
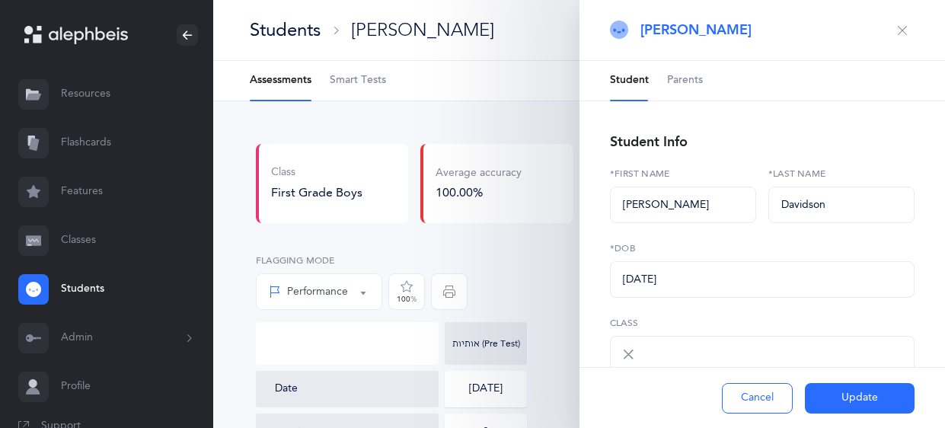
select select "1773"
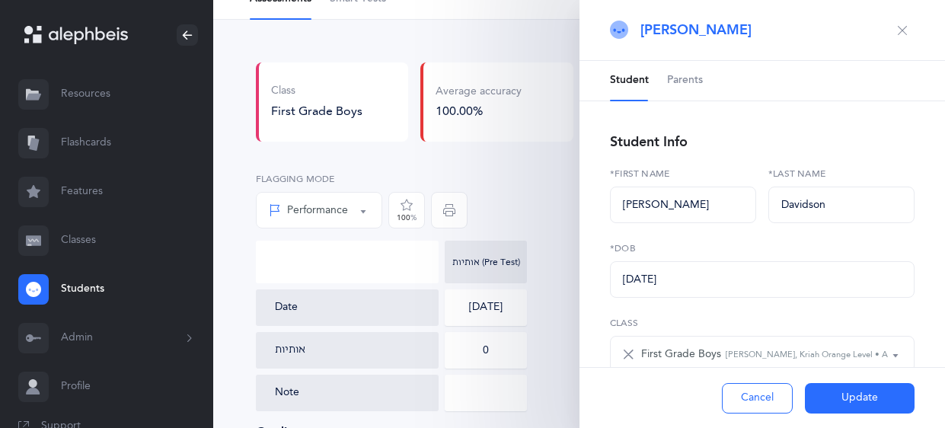
scroll to position [84, 0]
click at [691, 85] on span "Parents" at bounding box center [685, 80] width 36 height 15
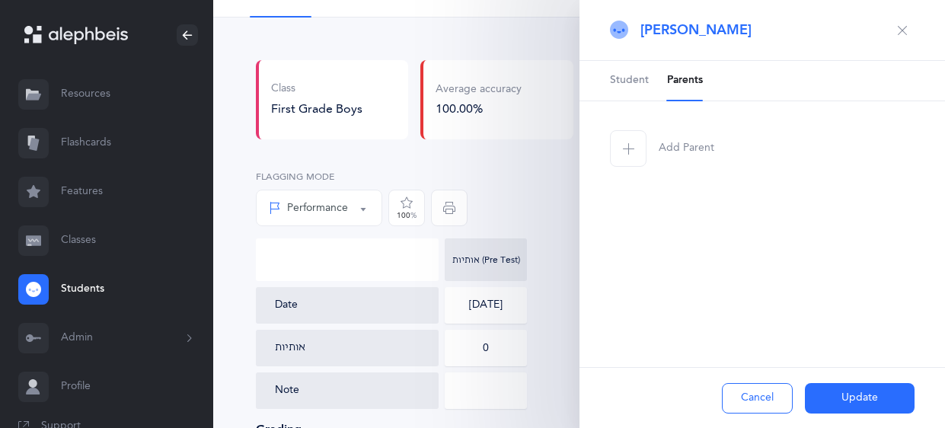
click at [626, 135] on span "button" at bounding box center [628, 148] width 37 height 37
select select
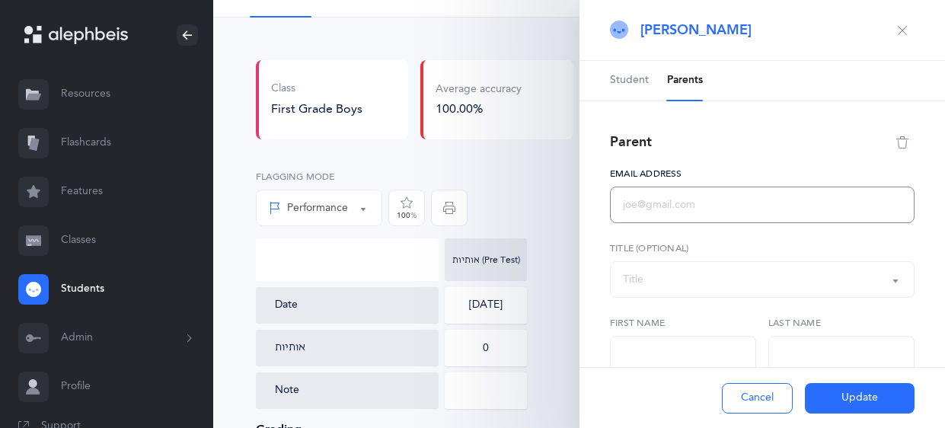
click at [653, 209] on input "text" at bounding box center [762, 205] width 305 height 37
